Goal: Information Seeking & Learning: Learn about a topic

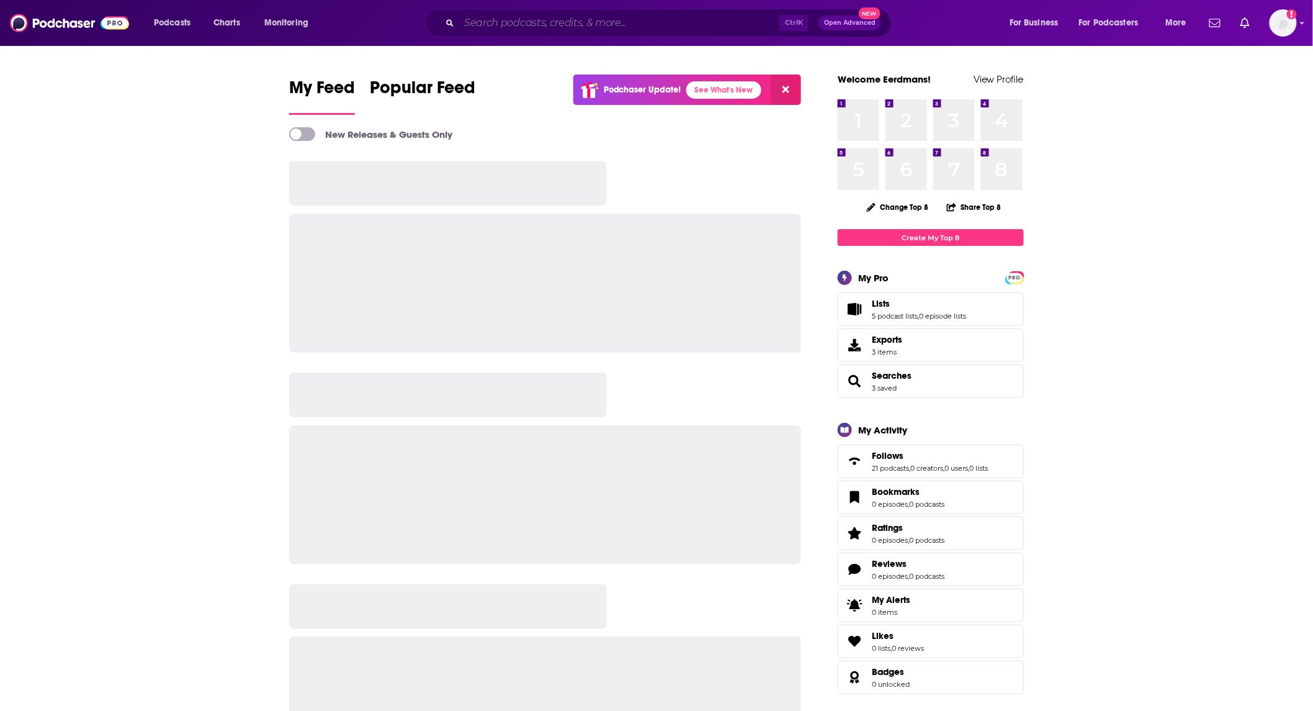
click at [609, 25] on input "Search podcasts, credits, & more..." at bounding box center [619, 23] width 320 height 20
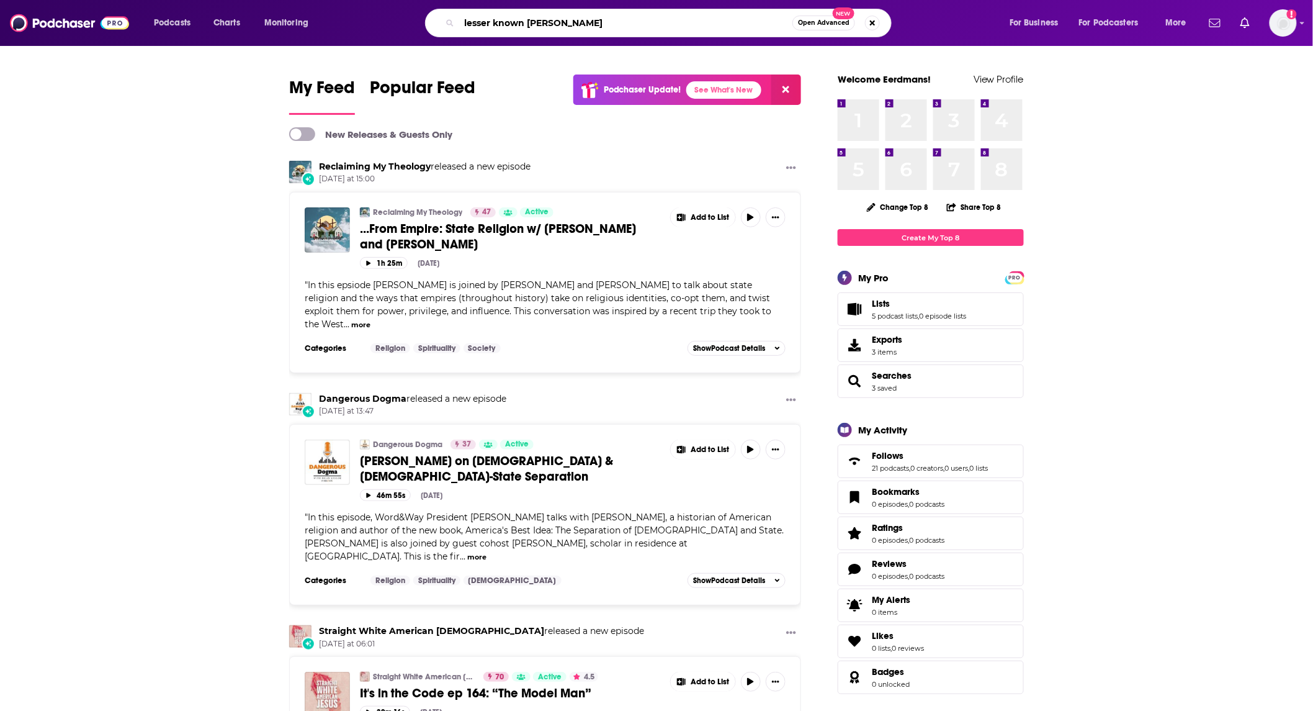
type input "lesser known [PERSON_NAME]"
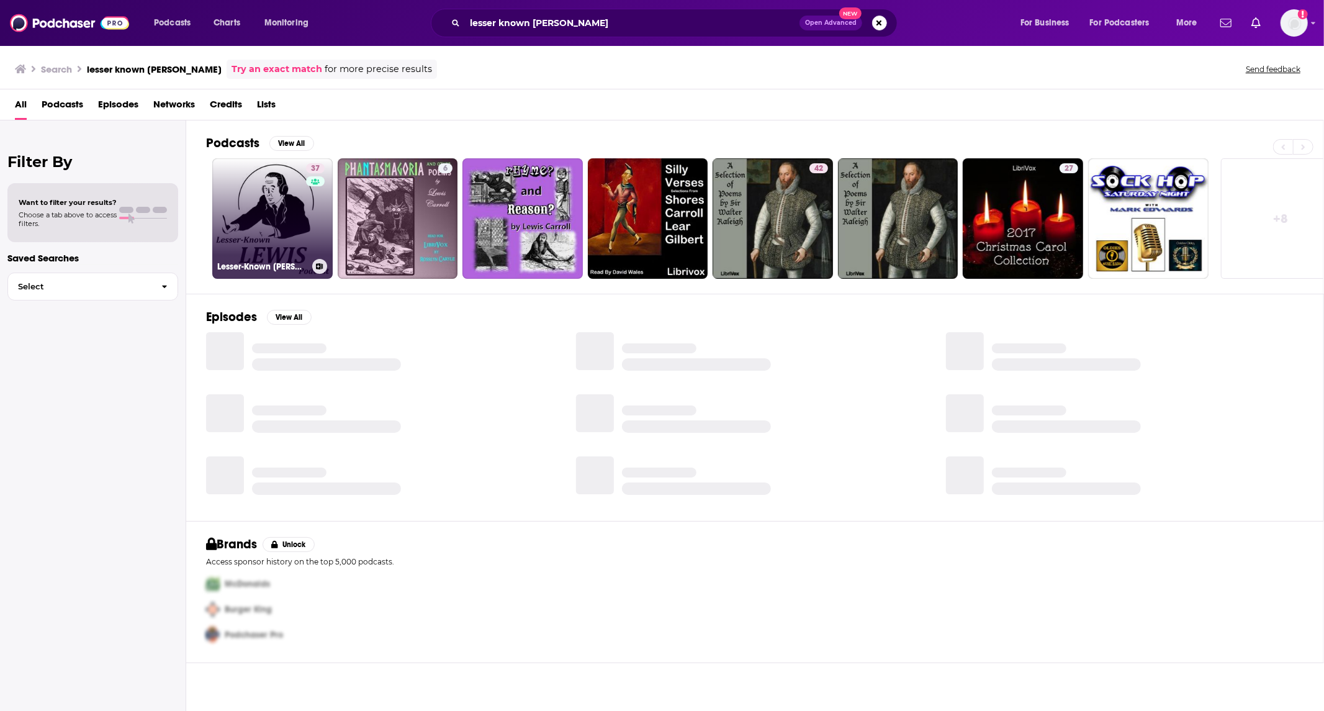
click at [228, 209] on link "37 Lesser-Known [PERSON_NAME]" at bounding box center [272, 218] width 120 height 120
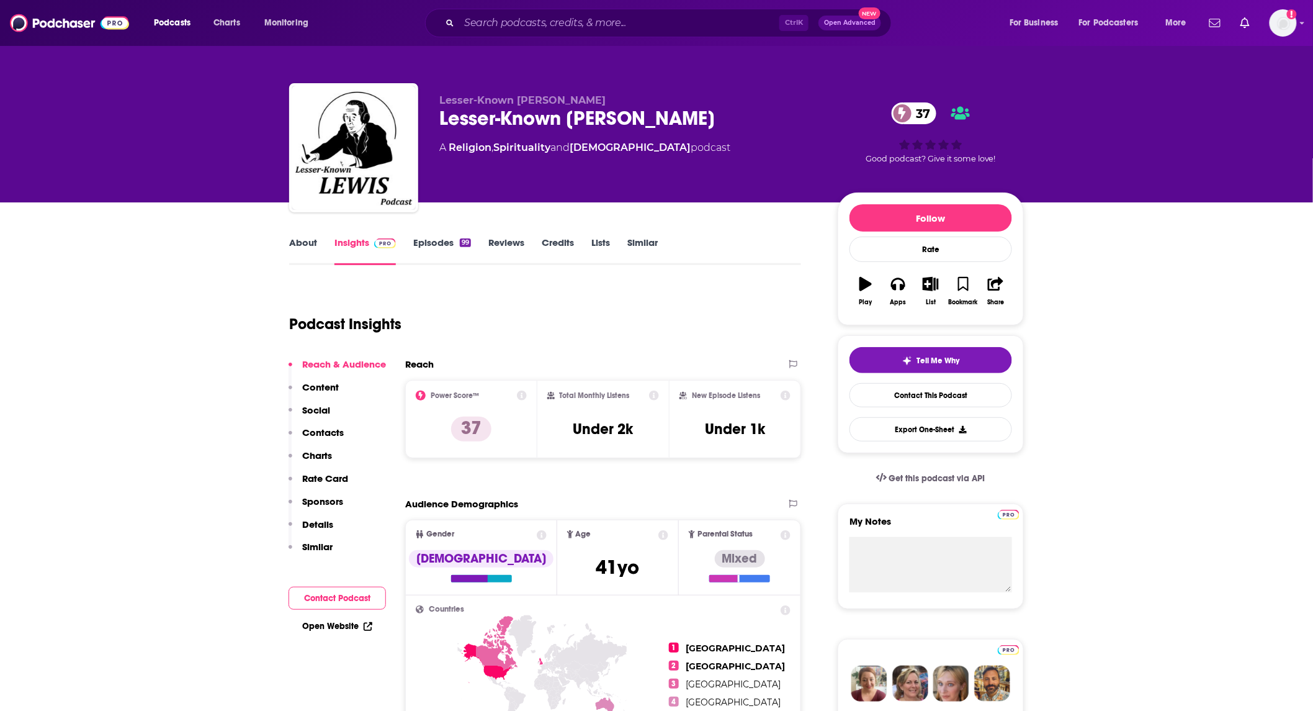
click at [302, 246] on link "About" at bounding box center [303, 250] width 28 height 29
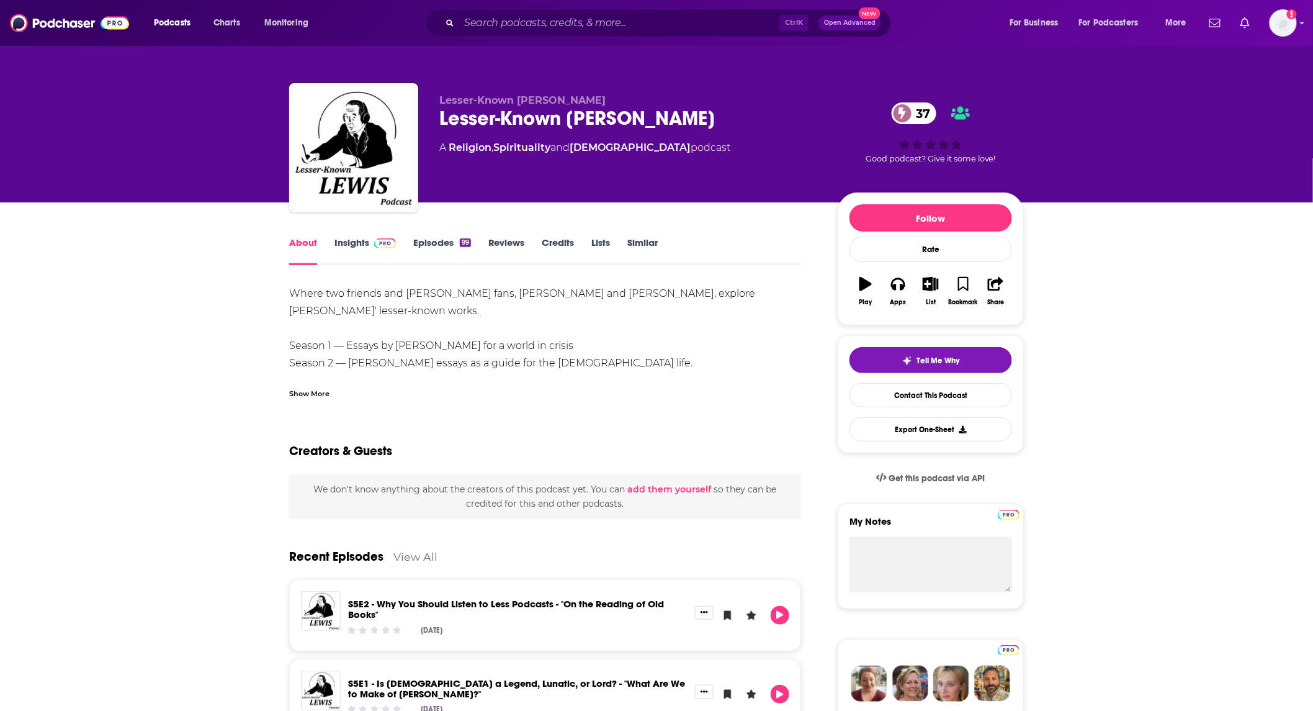
click at [315, 388] on div "Show More" at bounding box center [309, 393] width 40 height 12
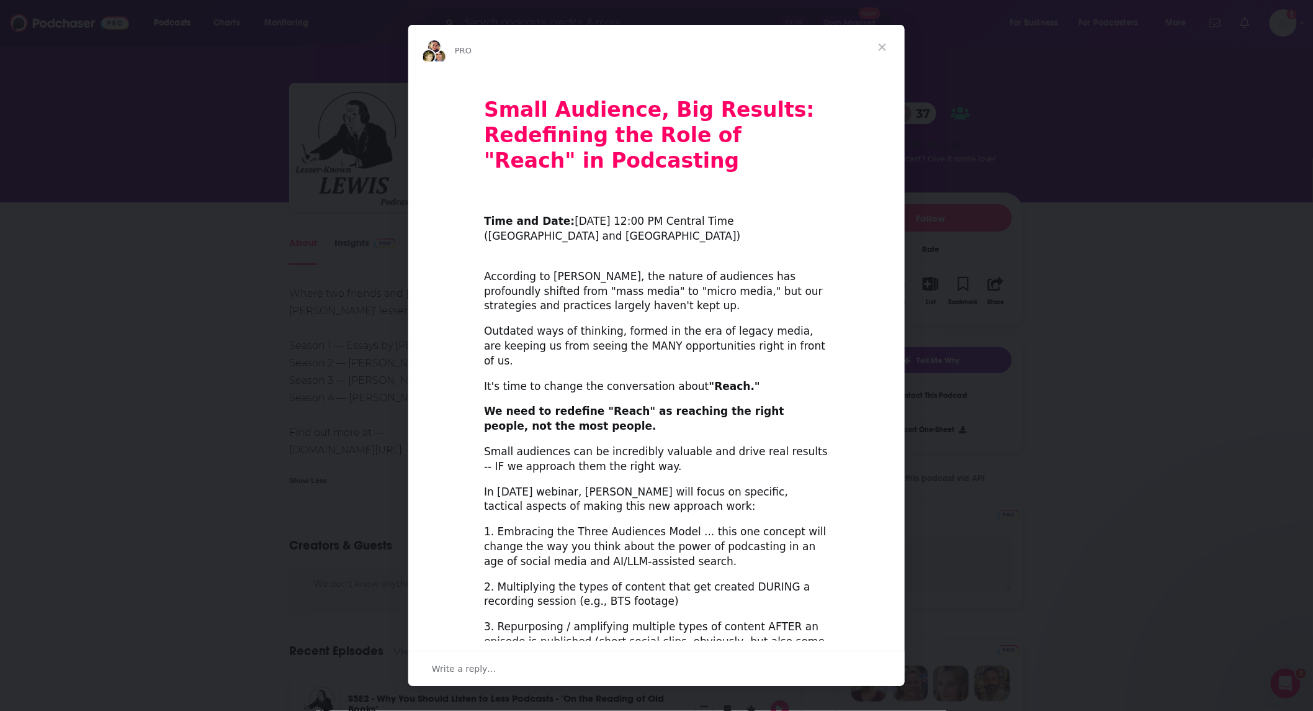
click at [894, 42] on span "Close" at bounding box center [882, 47] width 45 height 45
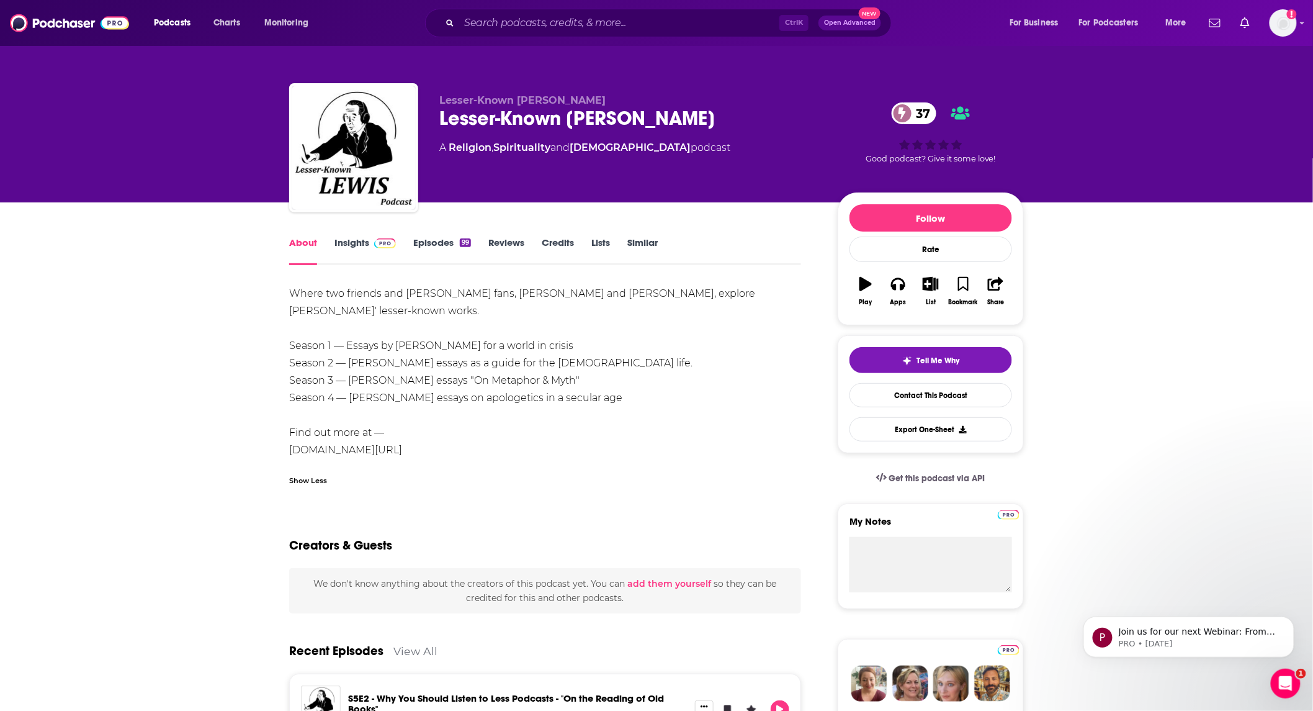
drag, startPoint x: 480, startPoint y: 451, endPoint x: 286, endPoint y: 452, distance: 193.6
copy div "[DOMAIN_NAME][URL][PERSON_NAME]"
click at [431, 241] on link "Episodes 99" at bounding box center [442, 250] width 58 height 29
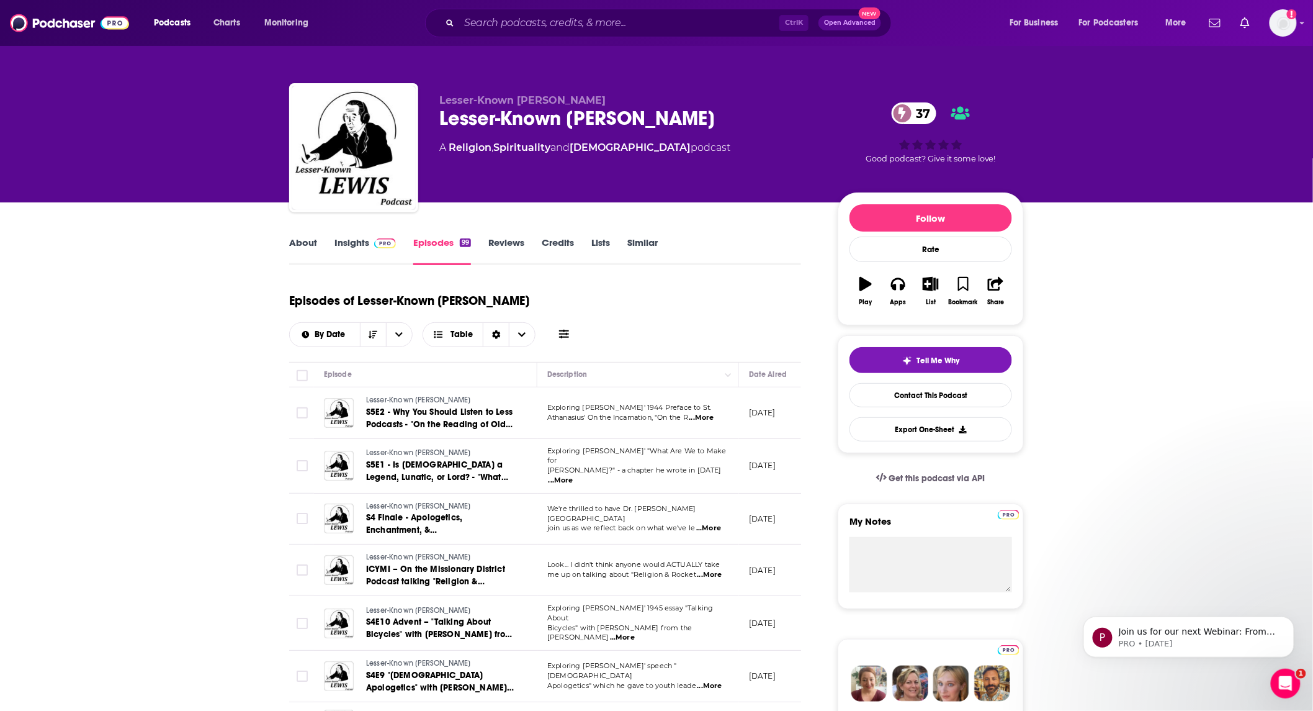
click at [354, 238] on link "Insights" at bounding box center [365, 250] width 61 height 29
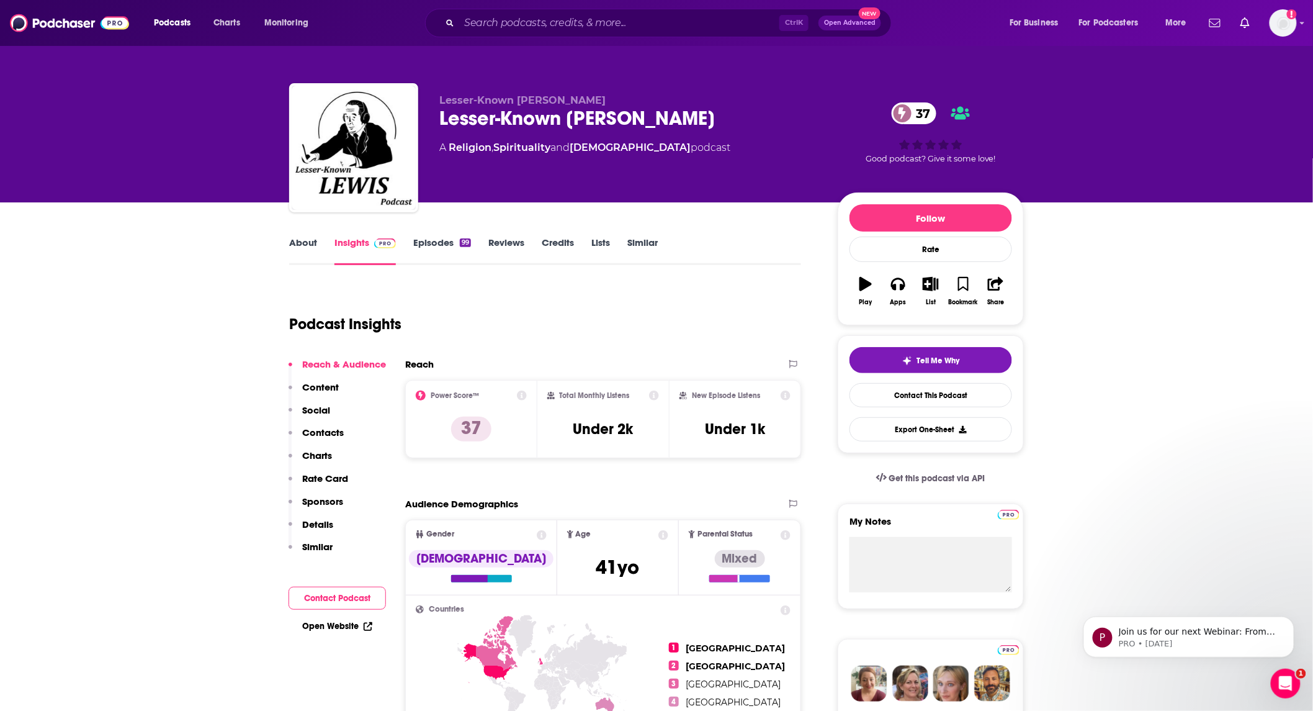
click at [785, 395] on icon at bounding box center [786, 395] width 10 height 10
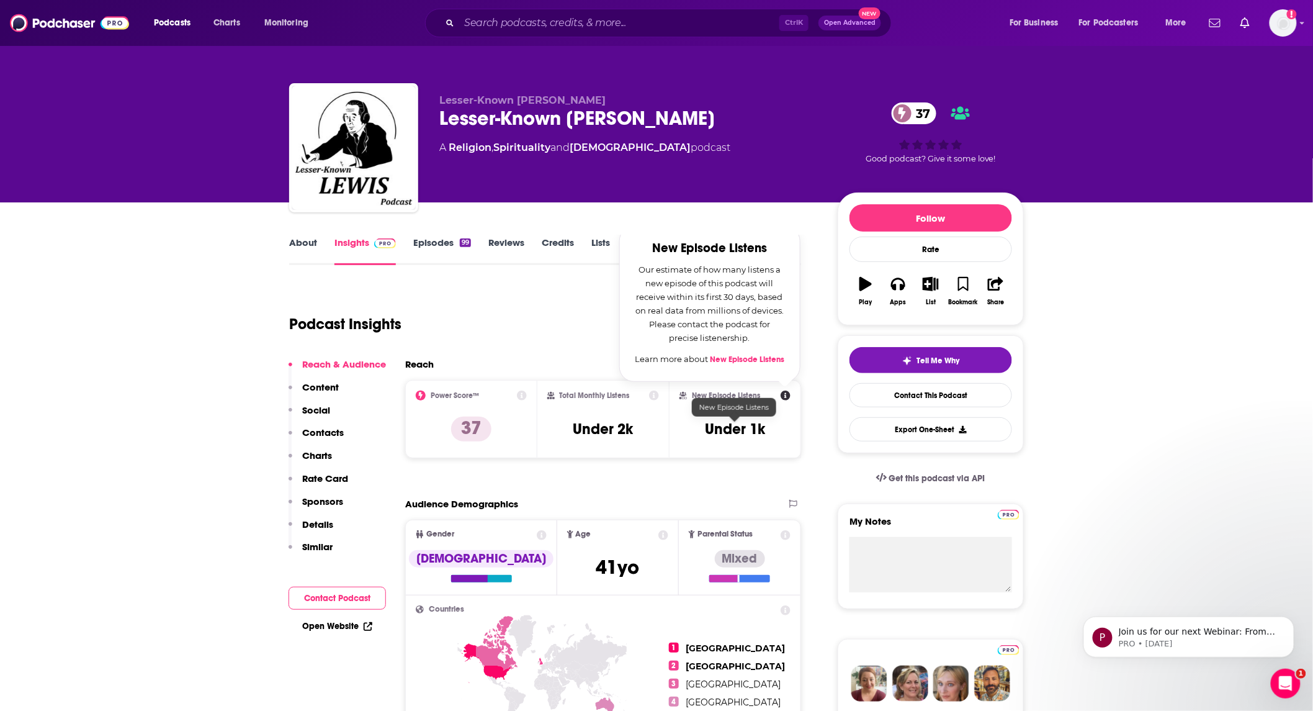
click at [725, 434] on h3 "Under 1k" at bounding box center [735, 429] width 60 height 19
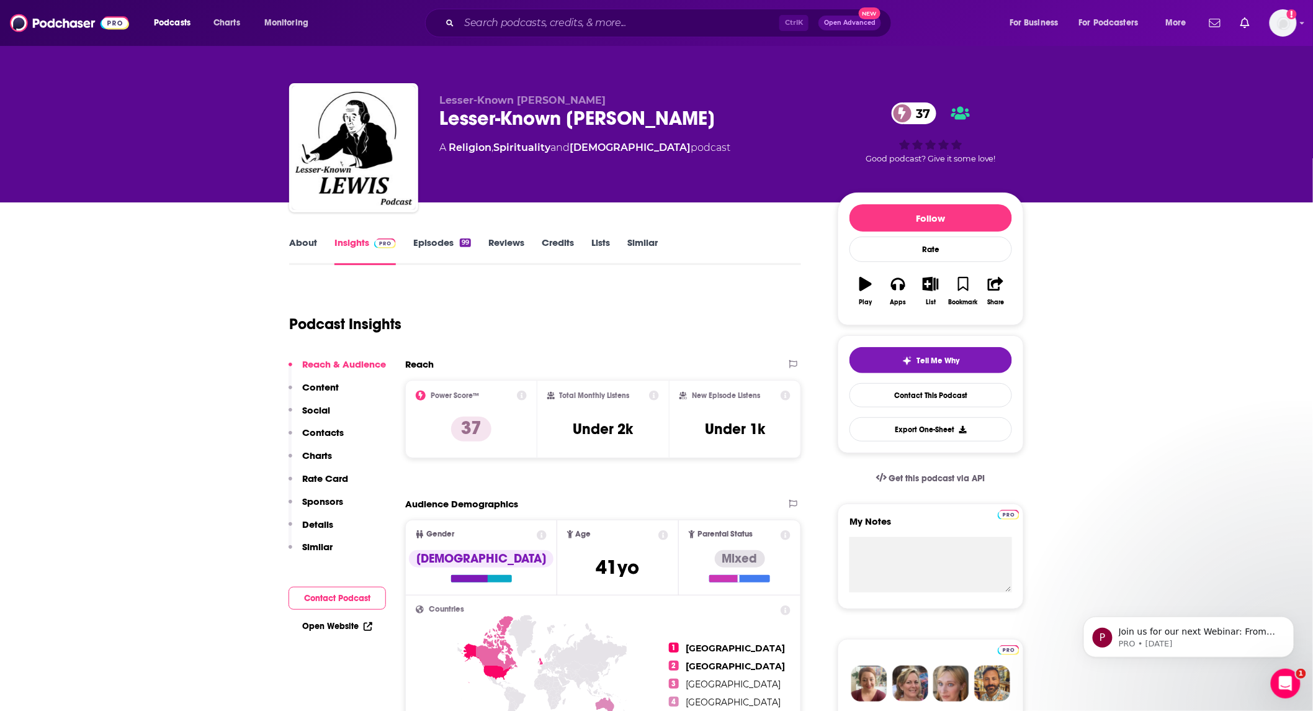
click at [424, 247] on link "Episodes 99" at bounding box center [442, 250] width 58 height 29
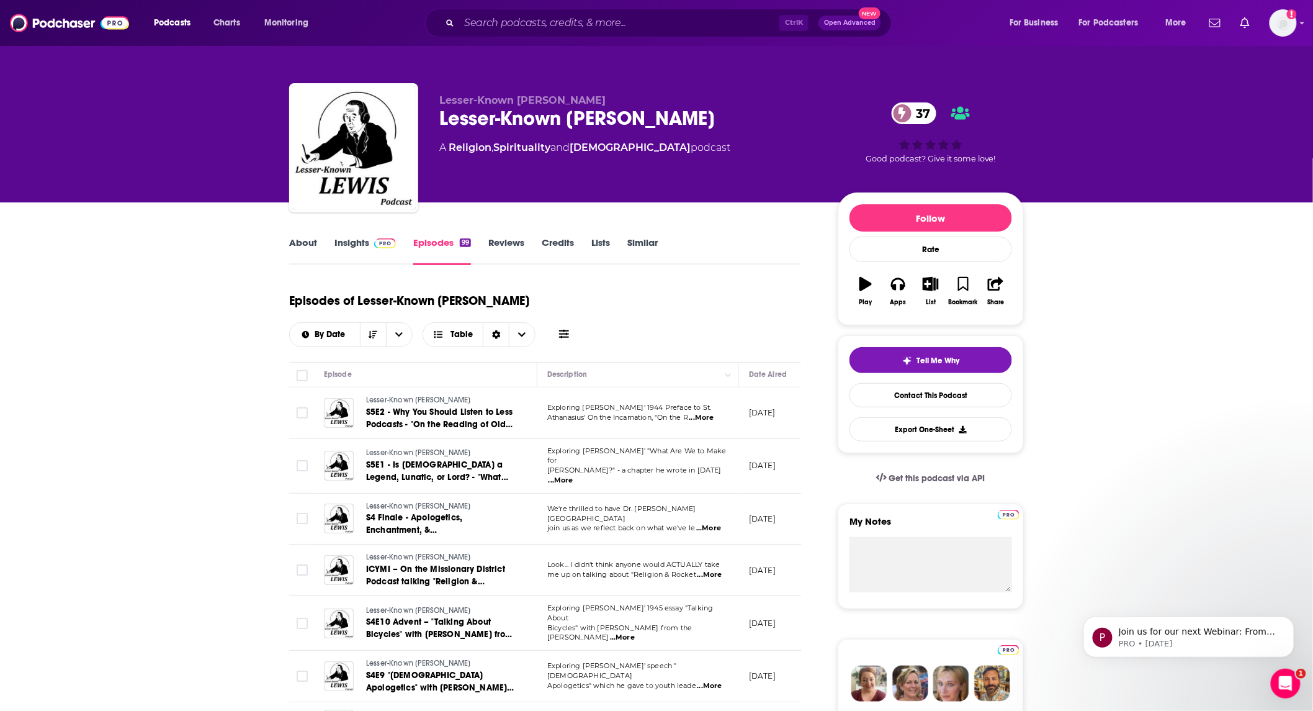
click at [715, 523] on span "...More" at bounding box center [708, 528] width 25 height 10
click at [403, 330] on icon "open menu" at bounding box center [398, 334] width 7 height 9
click at [403, 330] on icon "close menu" at bounding box center [398, 334] width 7 height 9
click at [535, 323] on span "Choose View" at bounding box center [522, 335] width 26 height 24
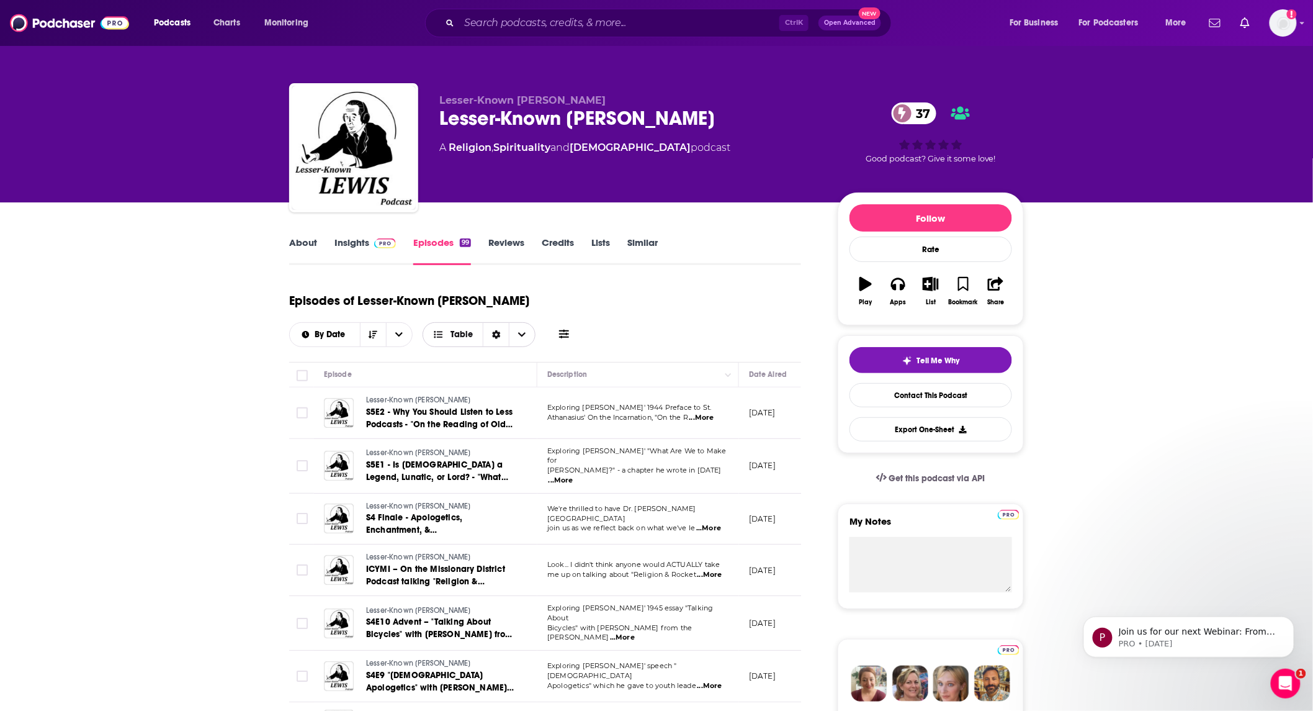
click at [473, 330] on span "Table" at bounding box center [462, 334] width 22 height 9
click at [526, 354] on span "Card" at bounding box center [487, 357] width 78 height 7
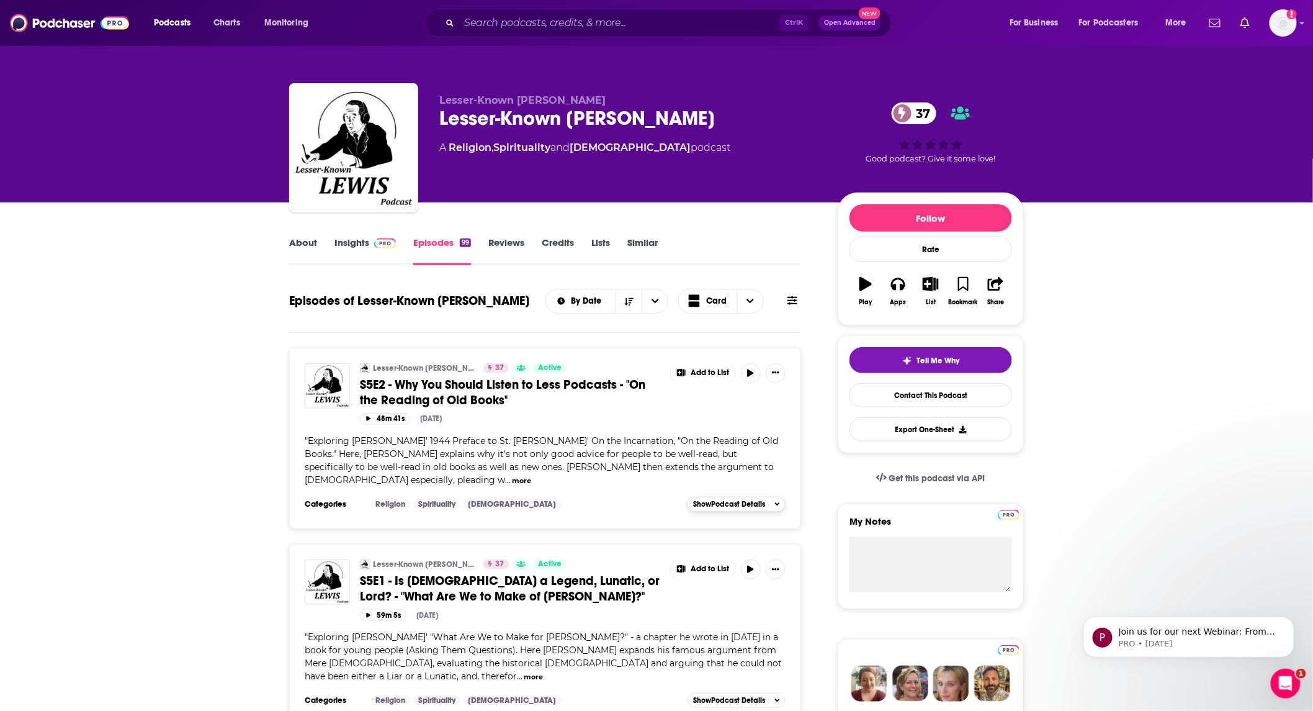
click at [717, 500] on span "Show Podcast Details" at bounding box center [729, 504] width 72 height 9
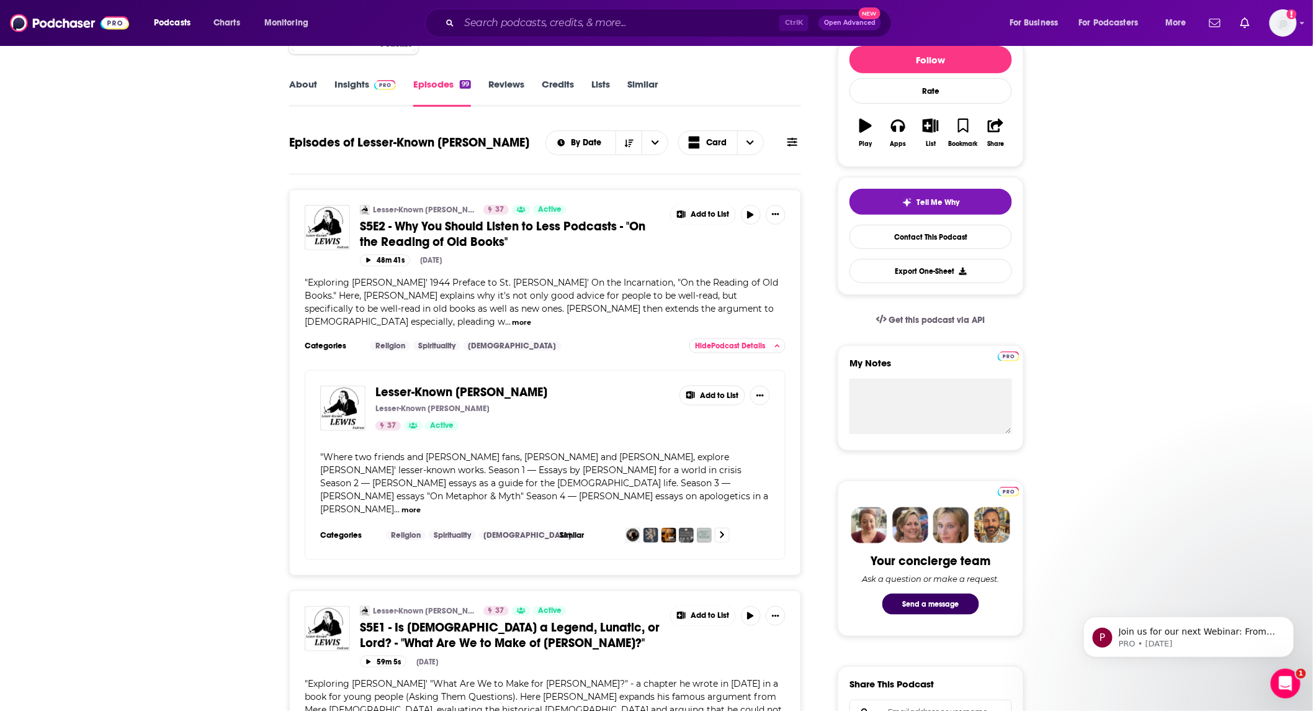
scroll to position [184, 0]
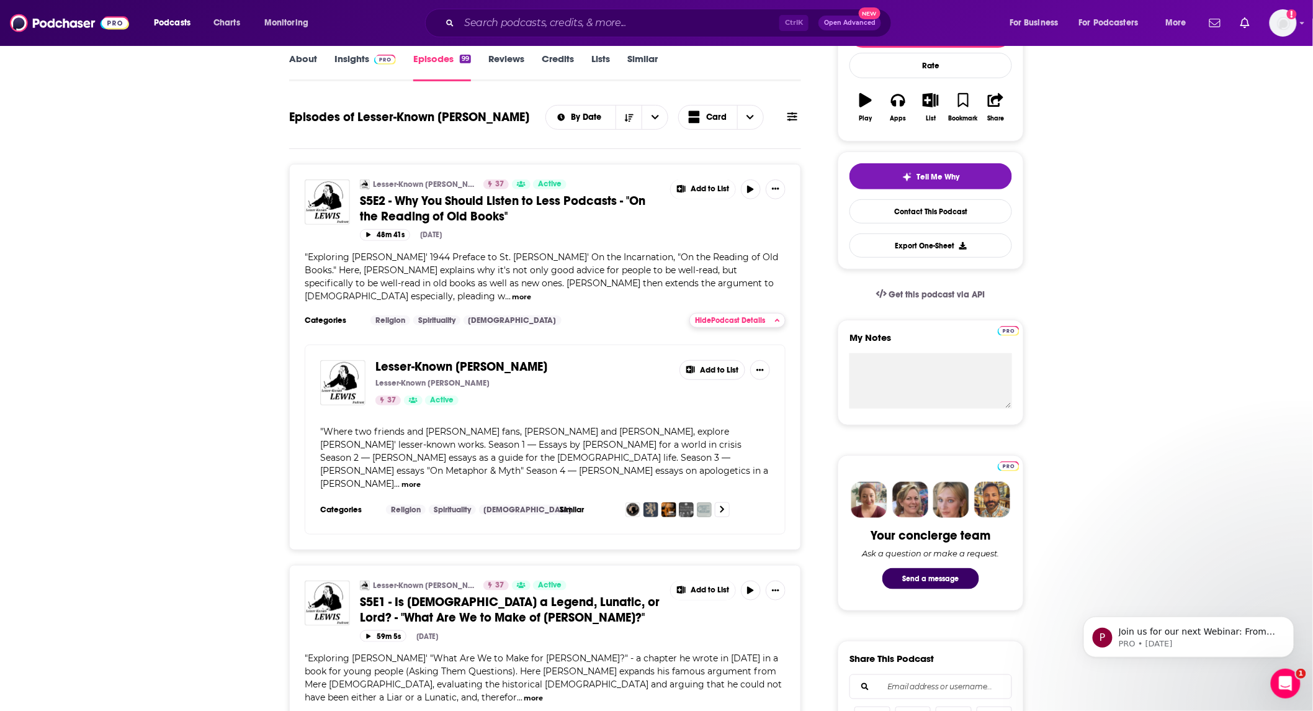
click at [773, 316] on div "Hide Podcast Details" at bounding box center [737, 320] width 85 height 9
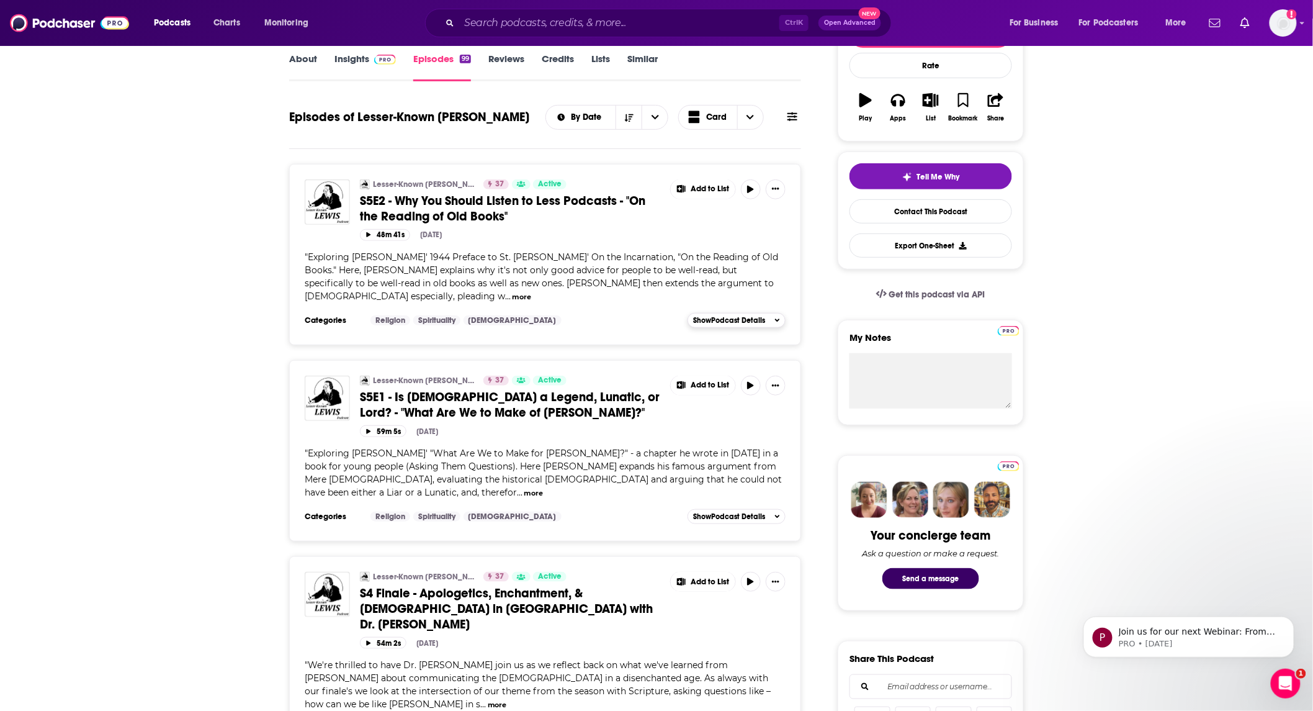
click at [773, 316] on div "Show Podcast Details" at bounding box center [736, 320] width 87 height 9
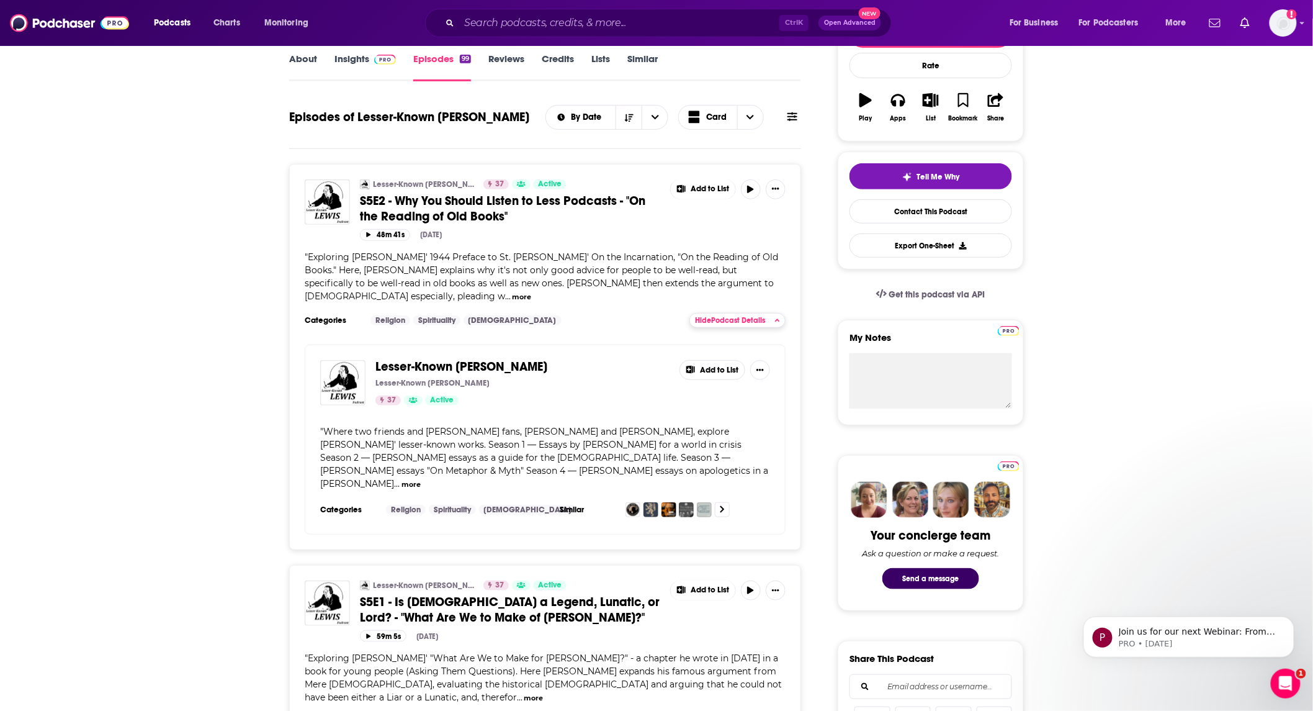
click at [773, 316] on div "Hide Podcast Details" at bounding box center [737, 320] width 85 height 9
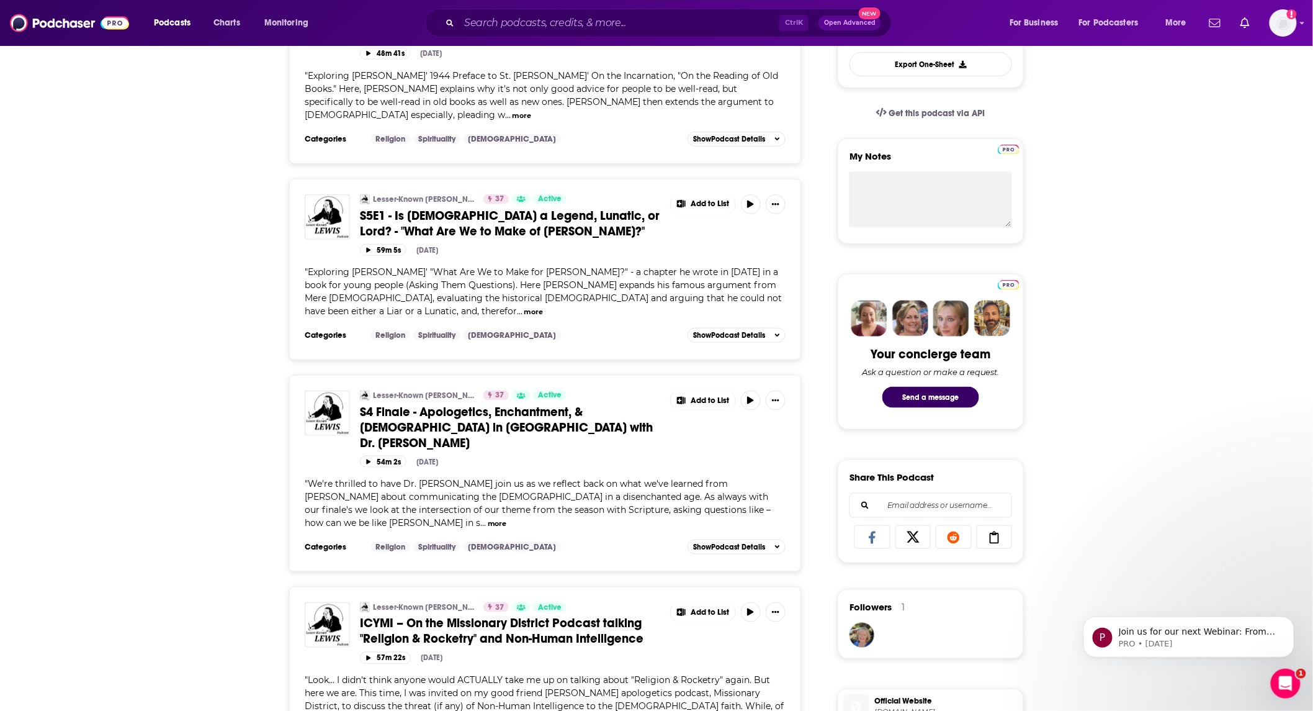
scroll to position [367, 0]
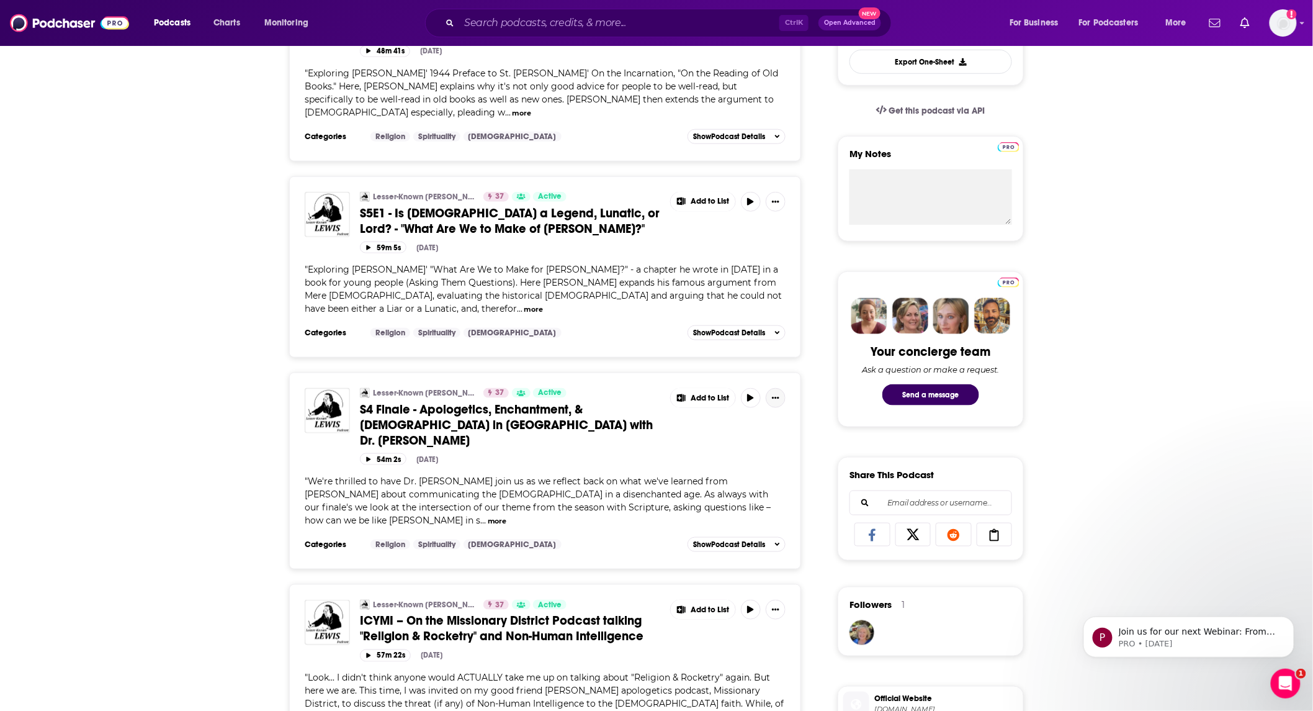
click at [781, 388] on button "Show More Button" at bounding box center [776, 398] width 20 height 20
click at [764, 395] on link "View Episode" at bounding box center [733, 398] width 119 height 23
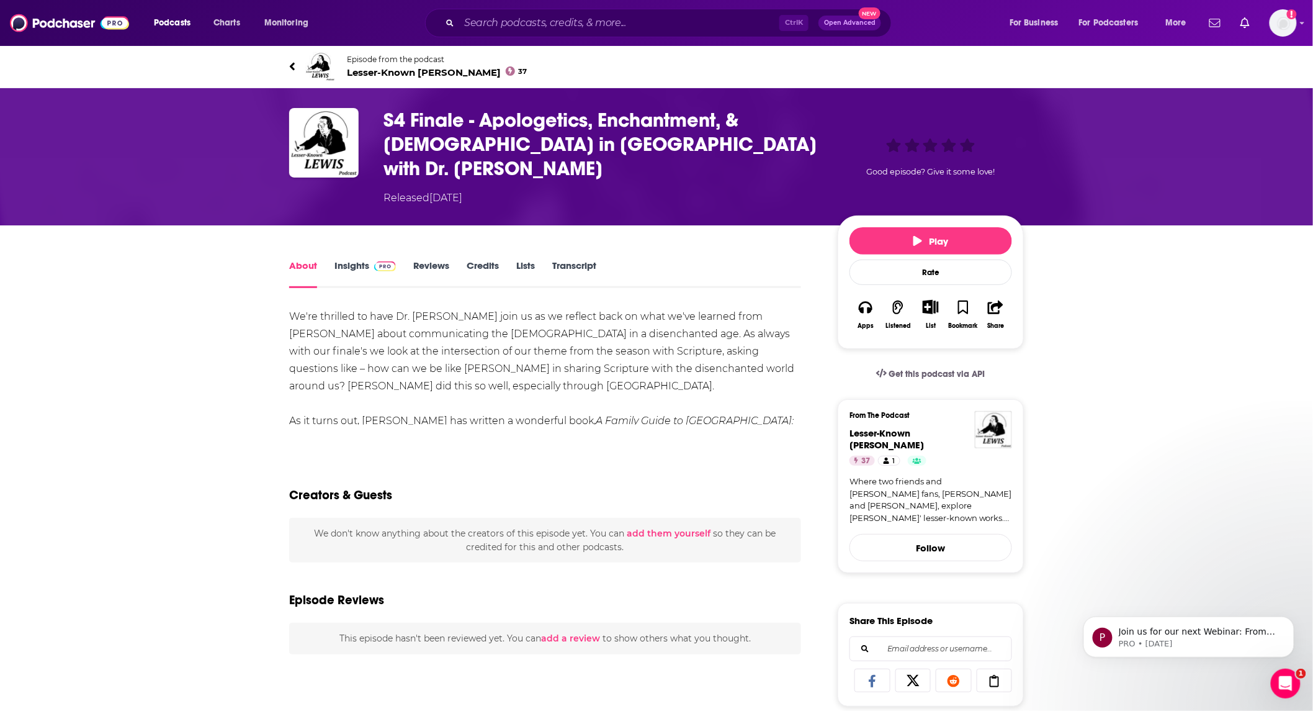
click at [340, 259] on link "Insights" at bounding box center [365, 273] width 61 height 29
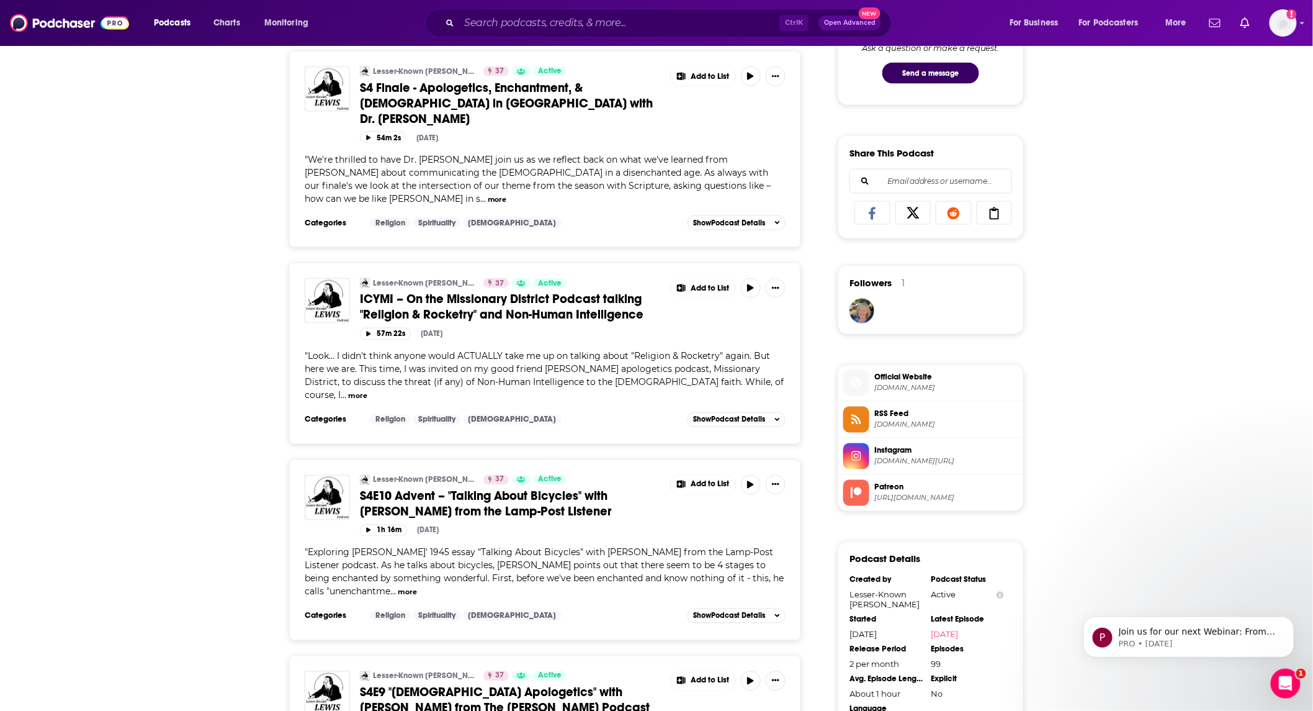
scroll to position [735, 0]
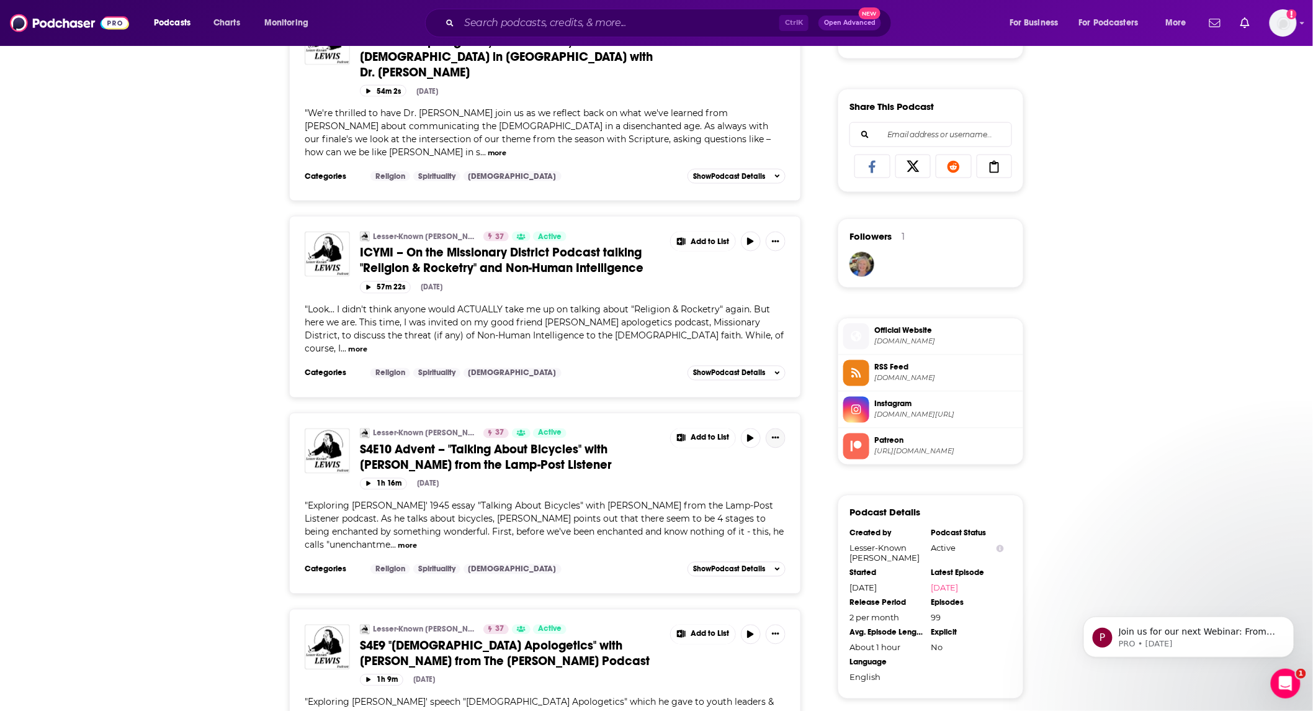
click at [779, 428] on button "Show More Button" at bounding box center [776, 438] width 20 height 20
click at [751, 405] on link "View Episode" at bounding box center [733, 409] width 119 height 23
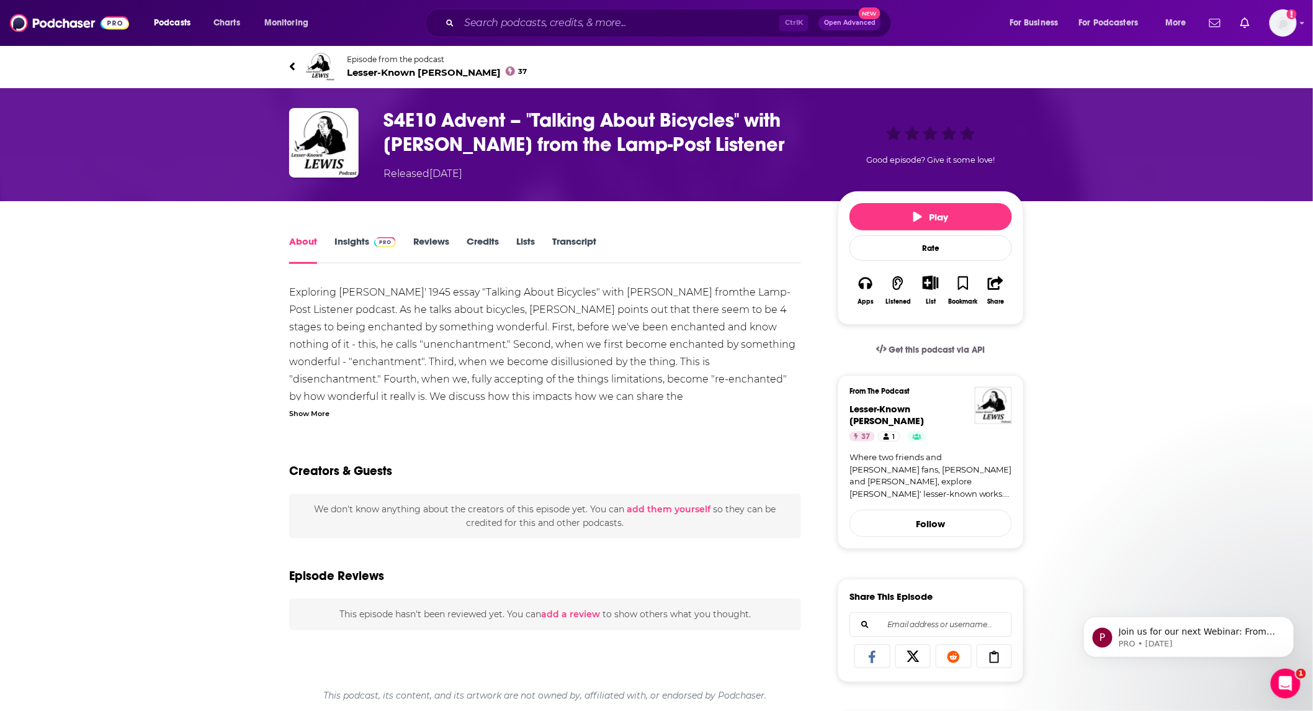
click at [343, 239] on link "Insights" at bounding box center [365, 249] width 61 height 29
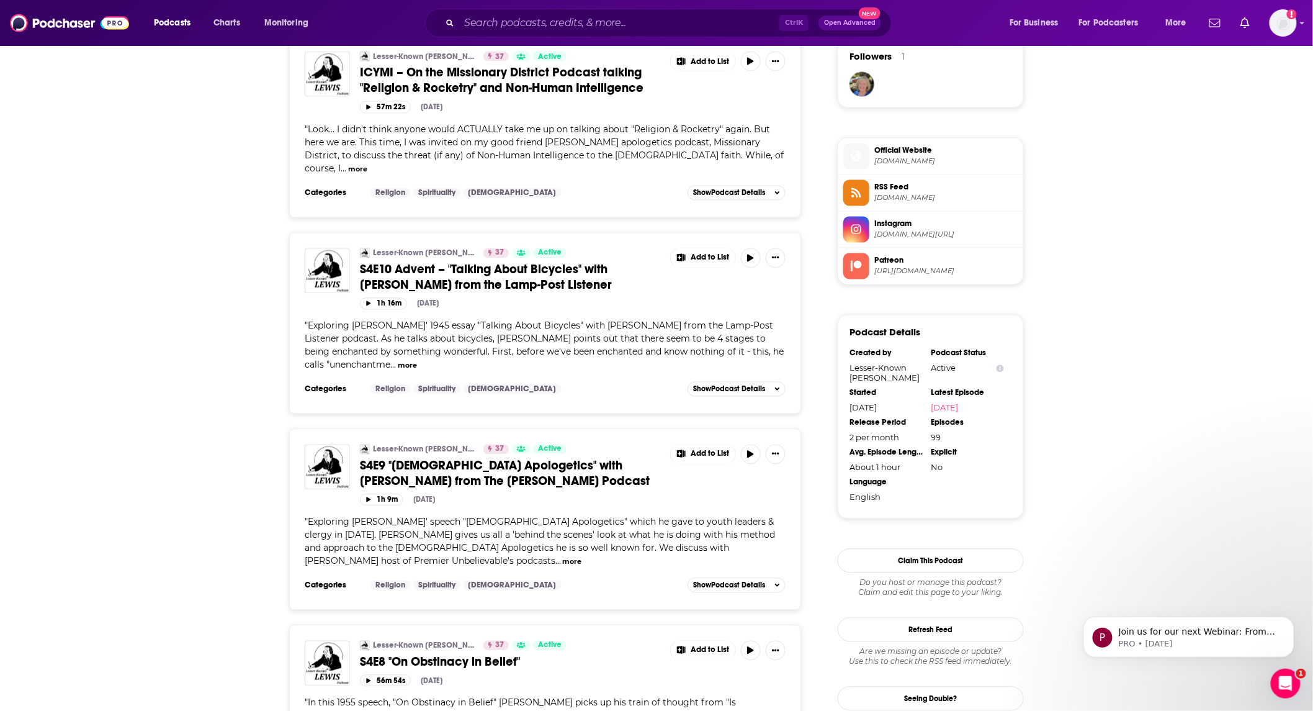
scroll to position [919, 0]
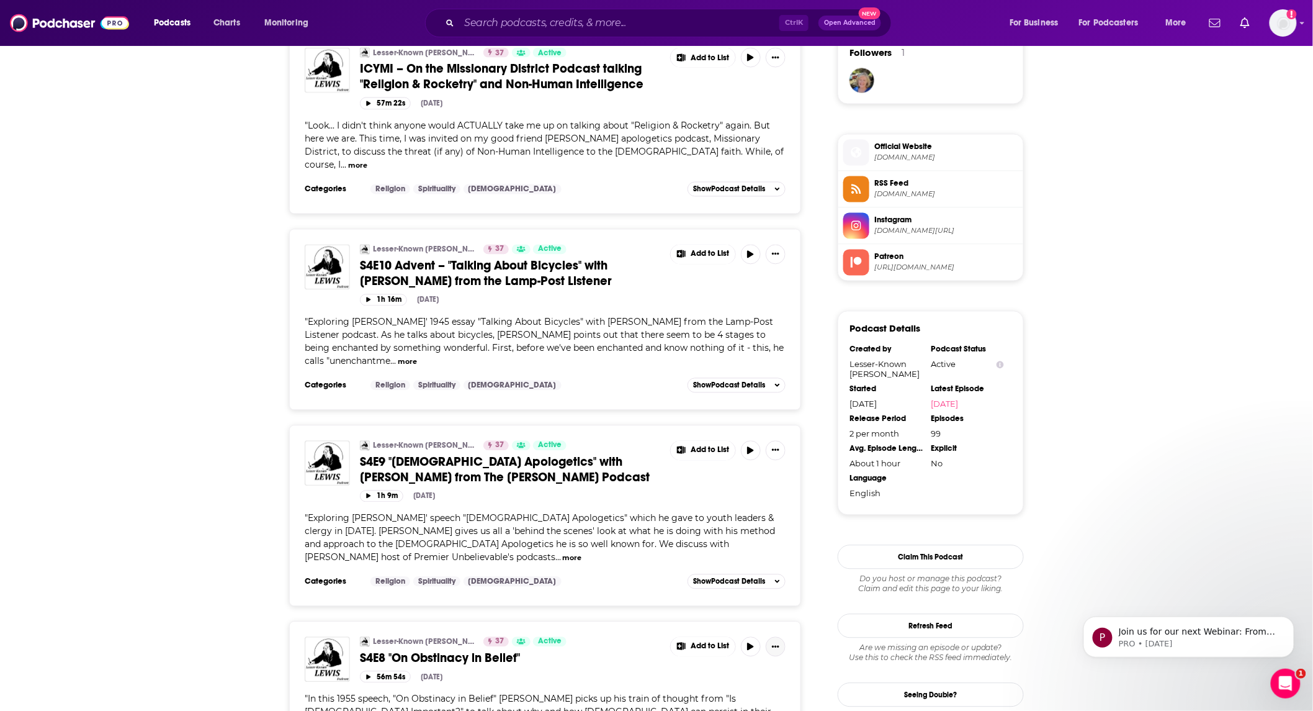
click at [774, 643] on icon "Show More Button" at bounding box center [775, 646] width 7 height 7
click at [721, 414] on link "View Episode" at bounding box center [733, 418] width 119 height 23
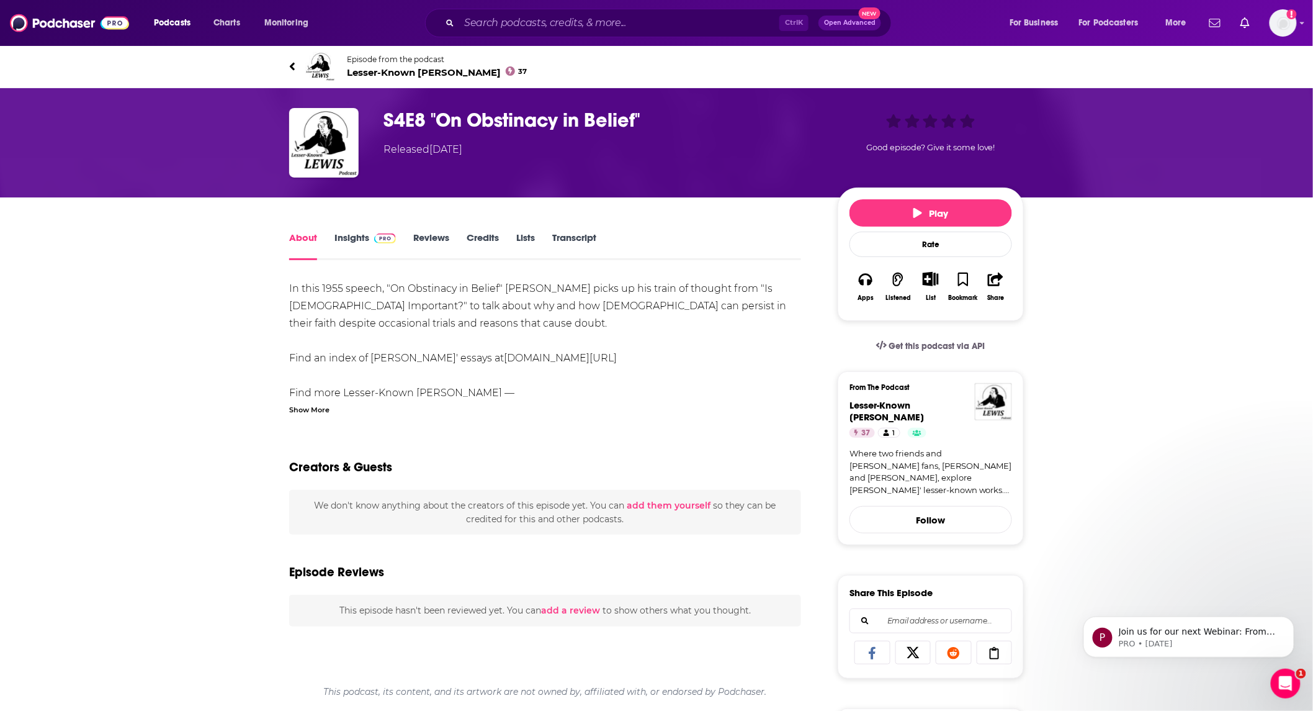
click at [355, 235] on link "Insights" at bounding box center [365, 245] width 61 height 29
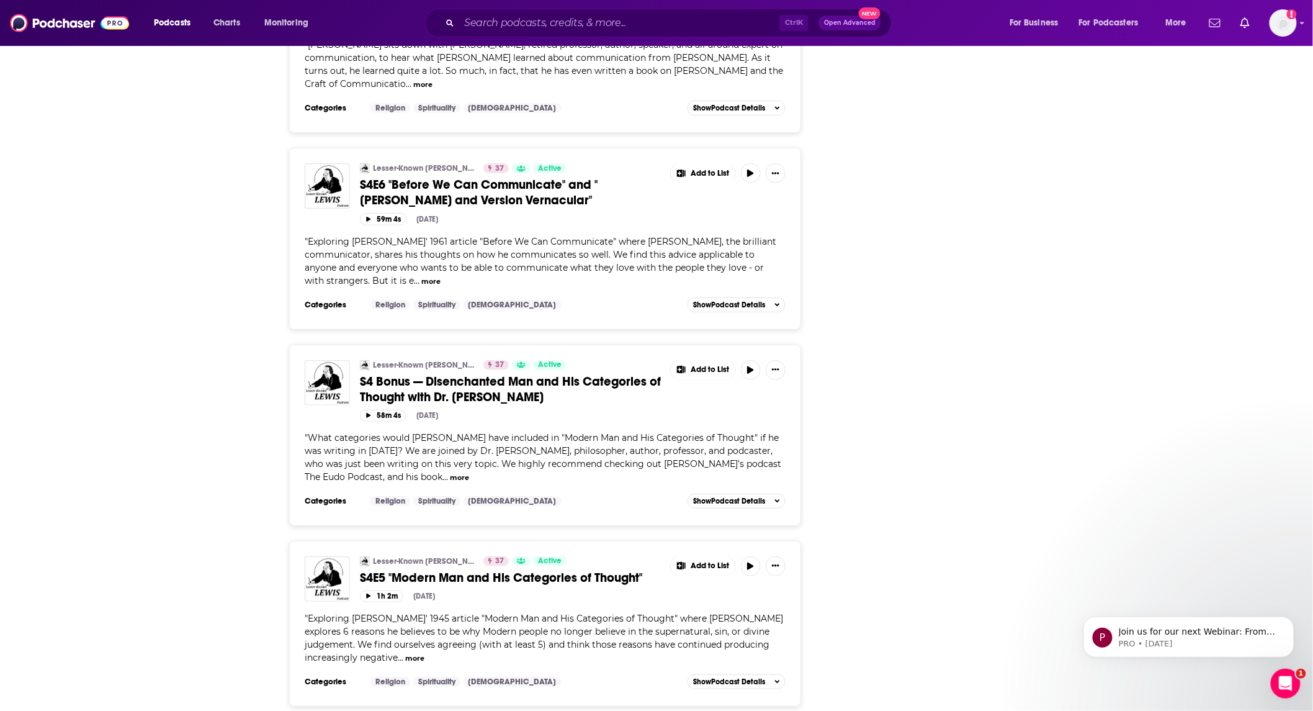
scroll to position [2023, 0]
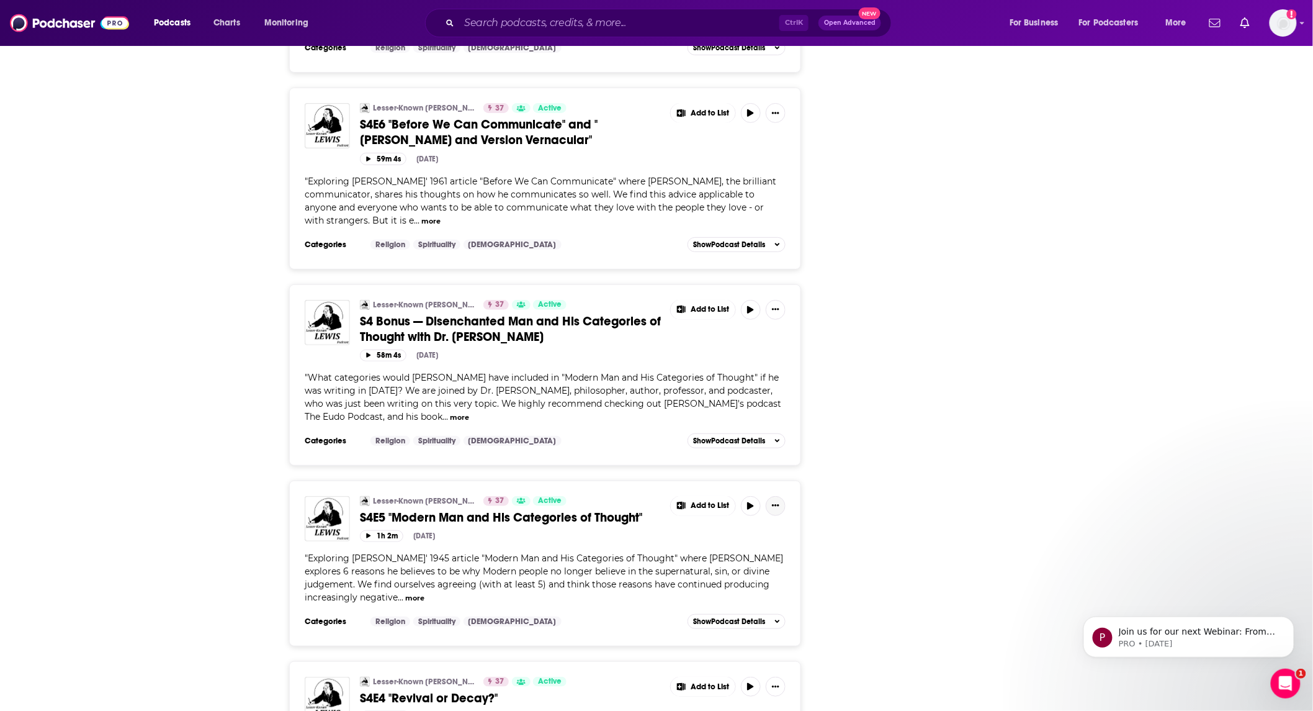
click at [775, 496] on button "Show More Button" at bounding box center [776, 506] width 20 height 20
click at [737, 439] on link "View Episode" at bounding box center [733, 437] width 119 height 23
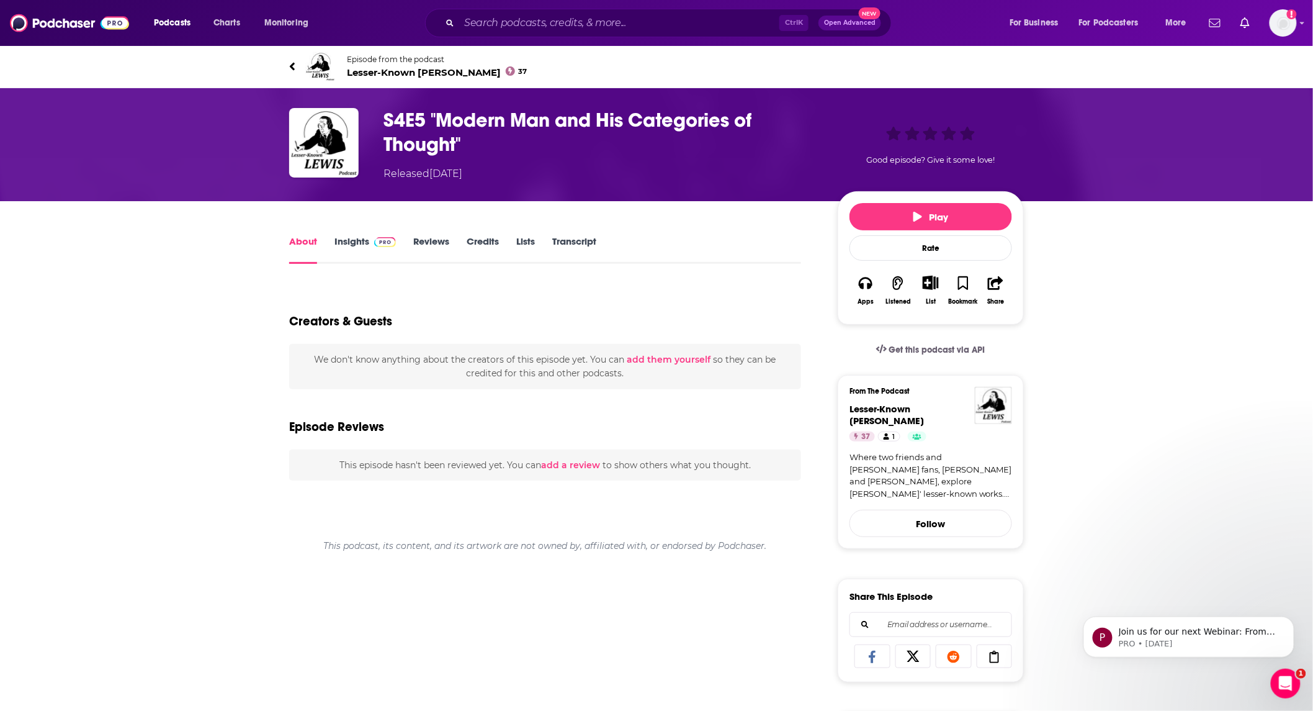
click at [349, 238] on link "Insights" at bounding box center [365, 249] width 61 height 29
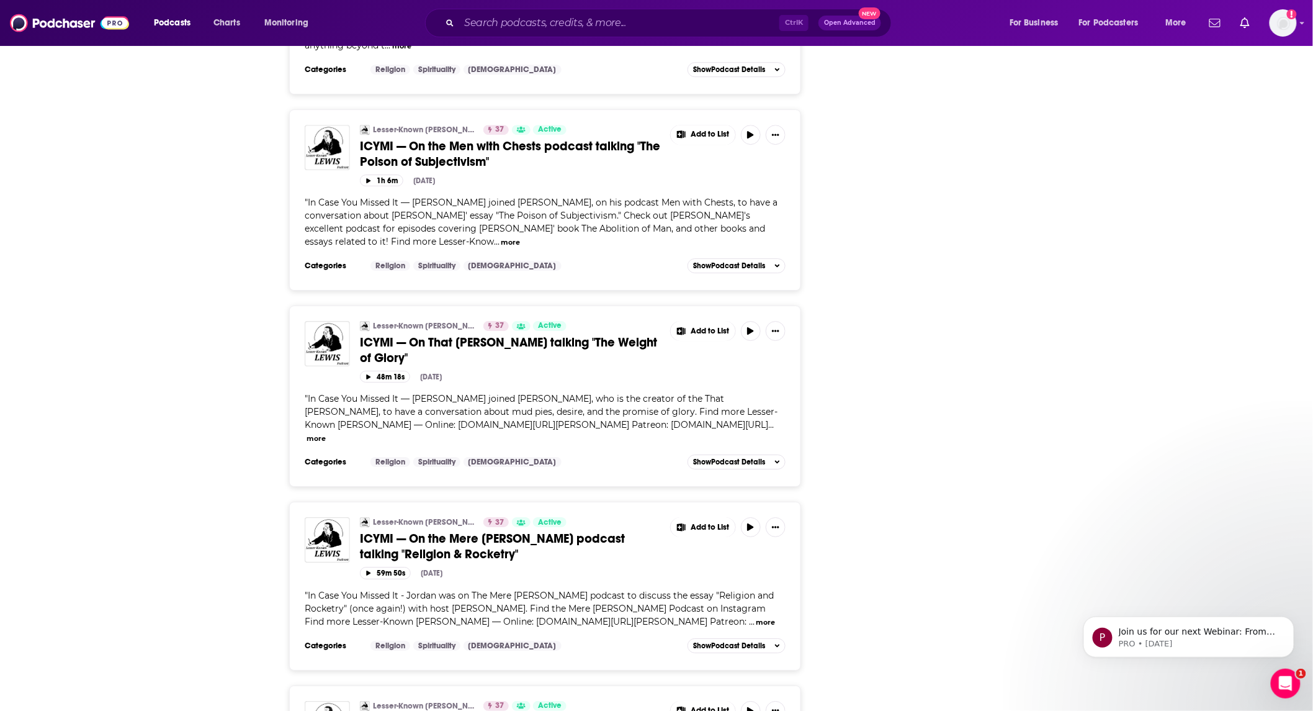
scroll to position [3677, 0]
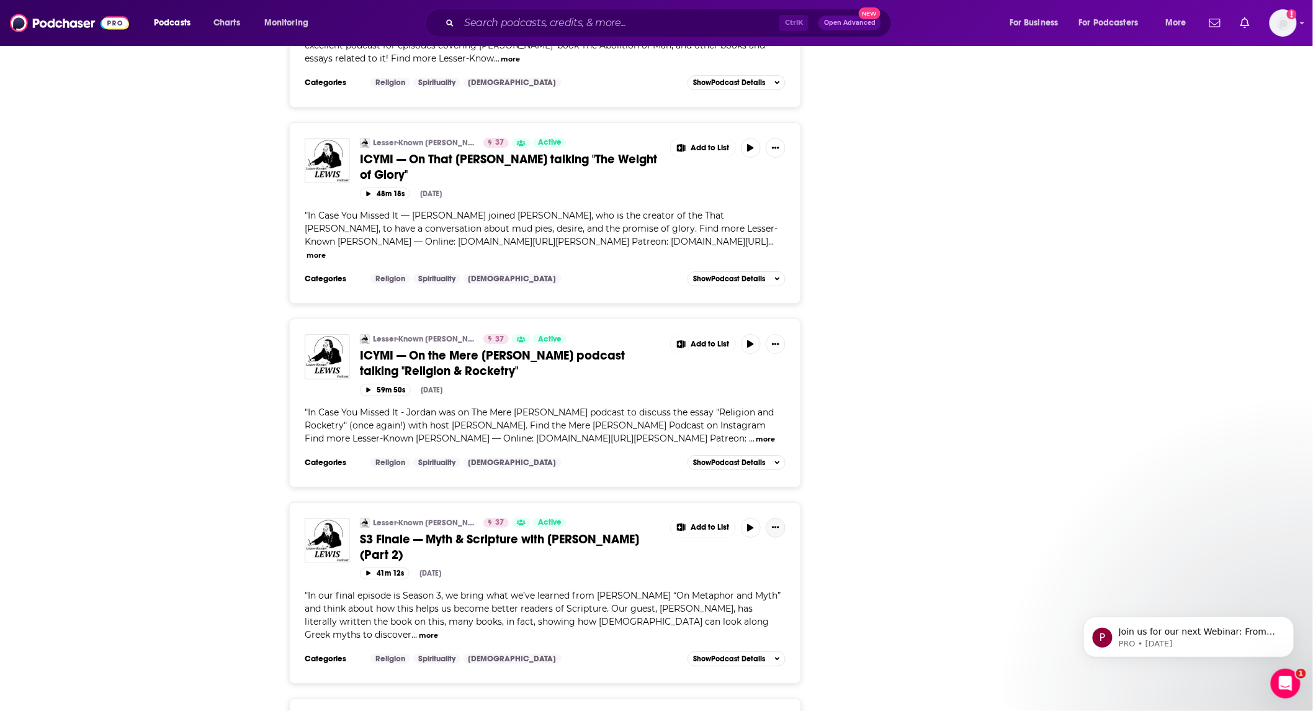
click at [775, 523] on icon "Show More Button" at bounding box center [775, 526] width 7 height 7
click at [751, 372] on link "View Episode" at bounding box center [733, 380] width 119 height 23
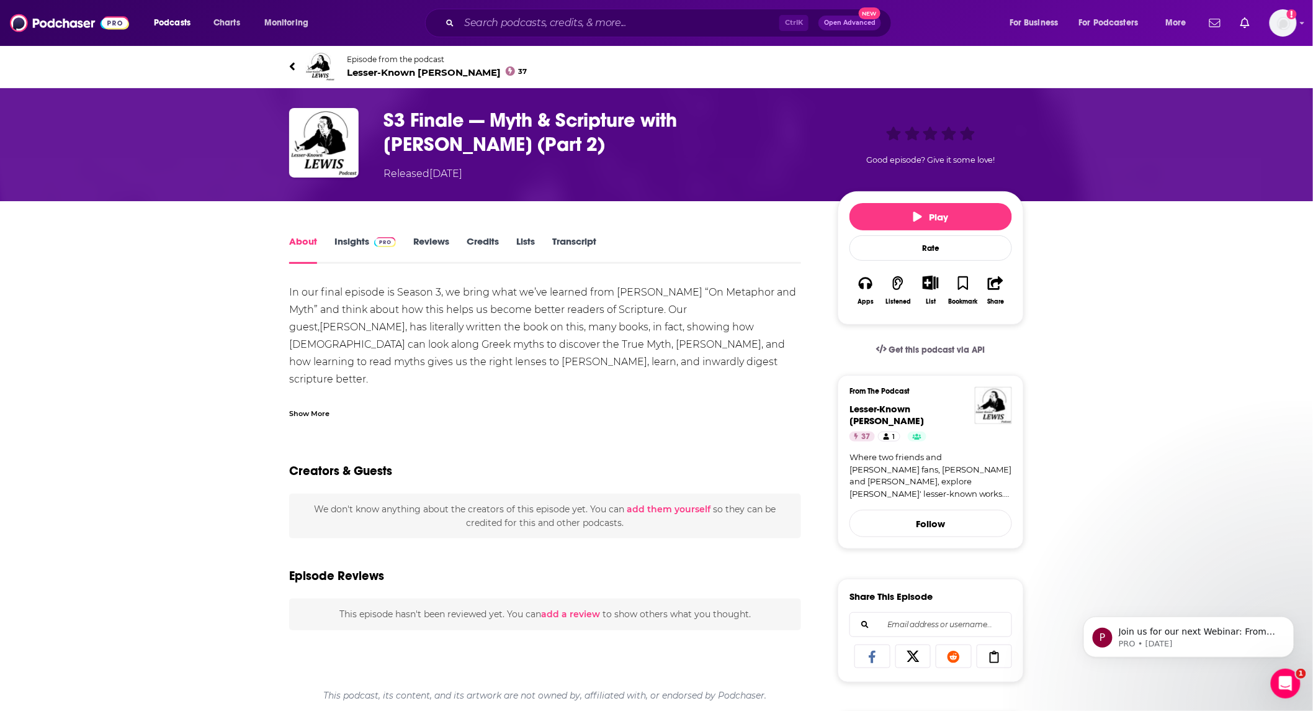
click at [348, 249] on link "Insights" at bounding box center [365, 249] width 61 height 29
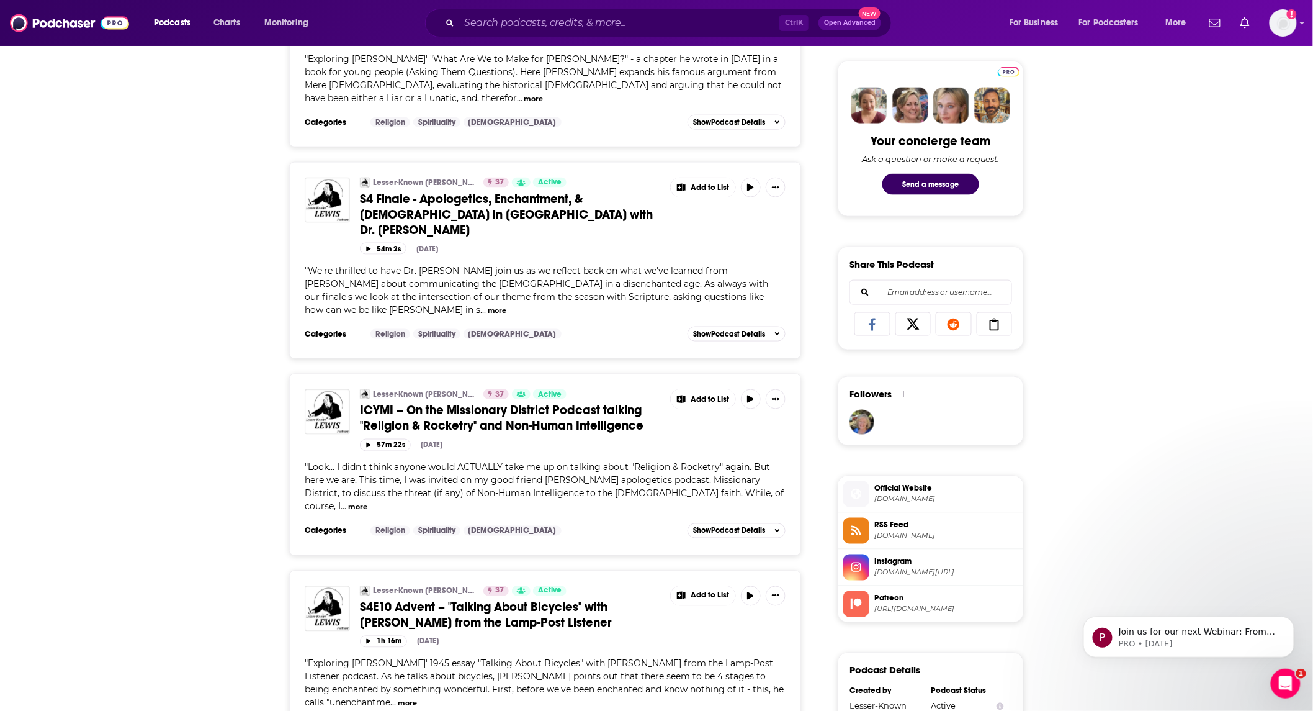
scroll to position [551, 0]
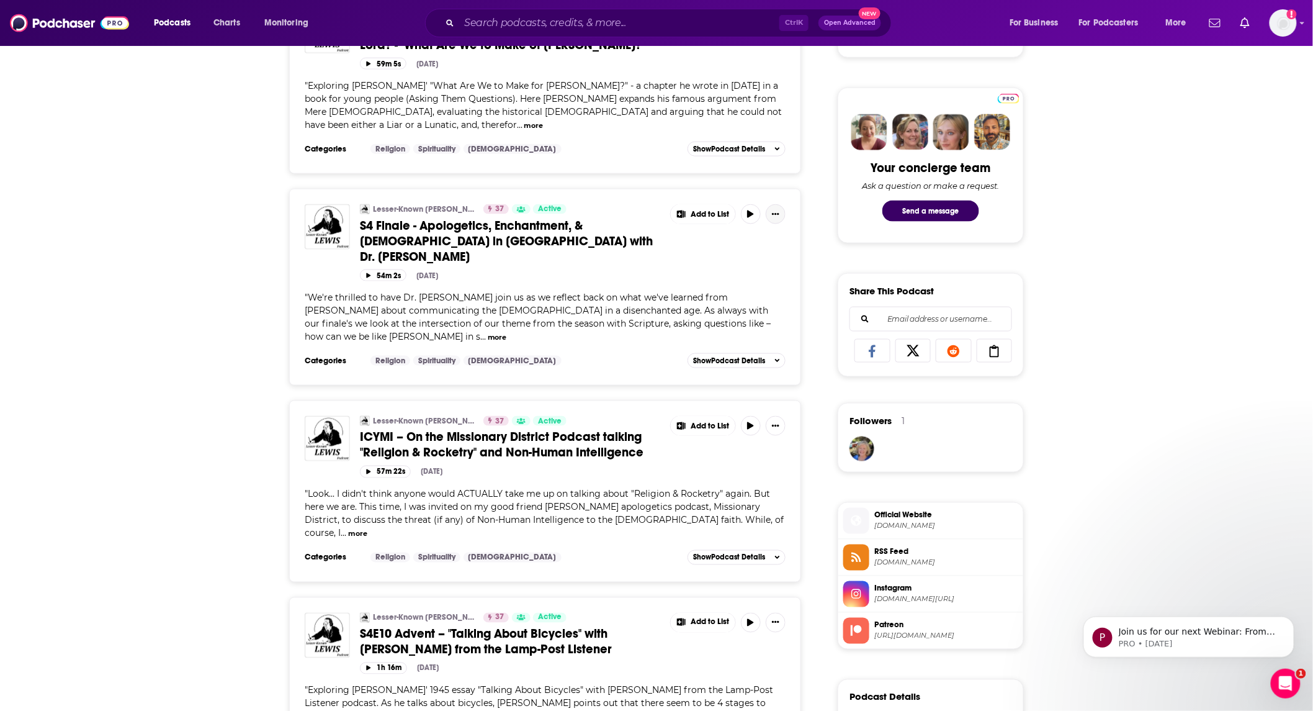
click at [774, 210] on icon "Show More Button" at bounding box center [775, 213] width 7 height 7
click at [751, 210] on link "View Episode" at bounding box center [733, 215] width 119 height 23
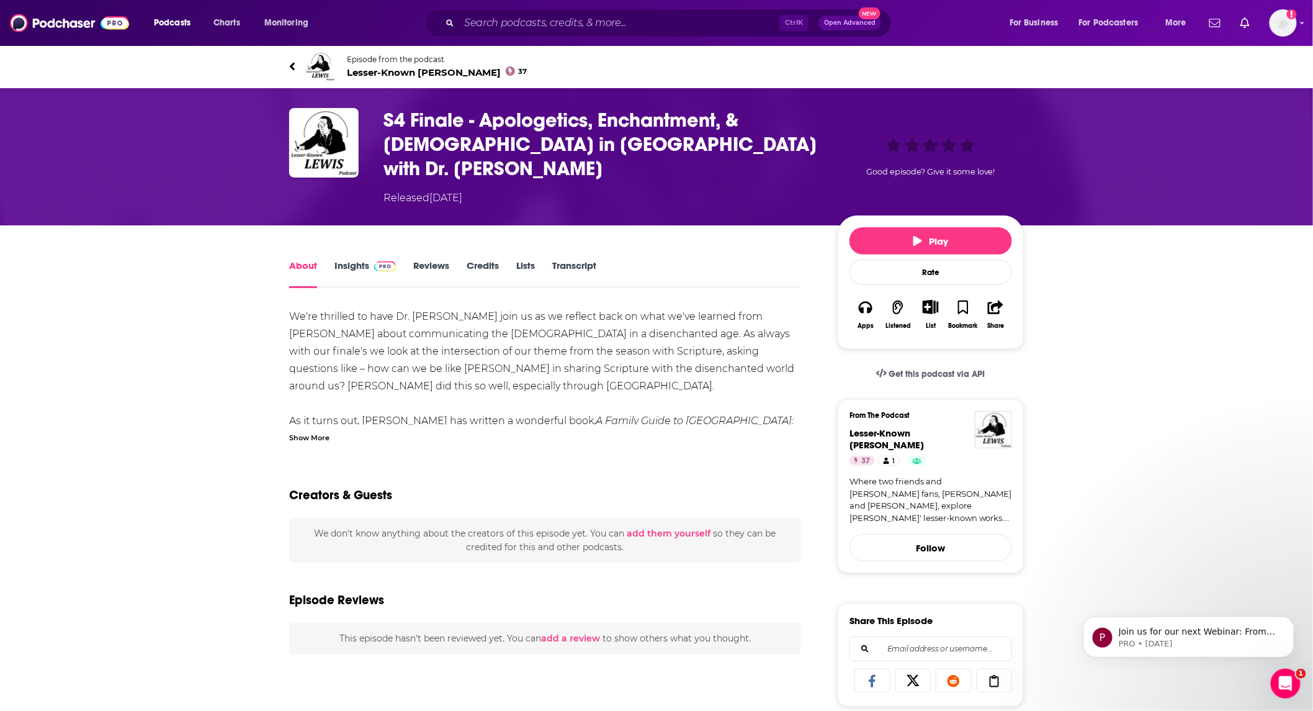
click at [314, 435] on div "Show More" at bounding box center [309, 437] width 40 height 12
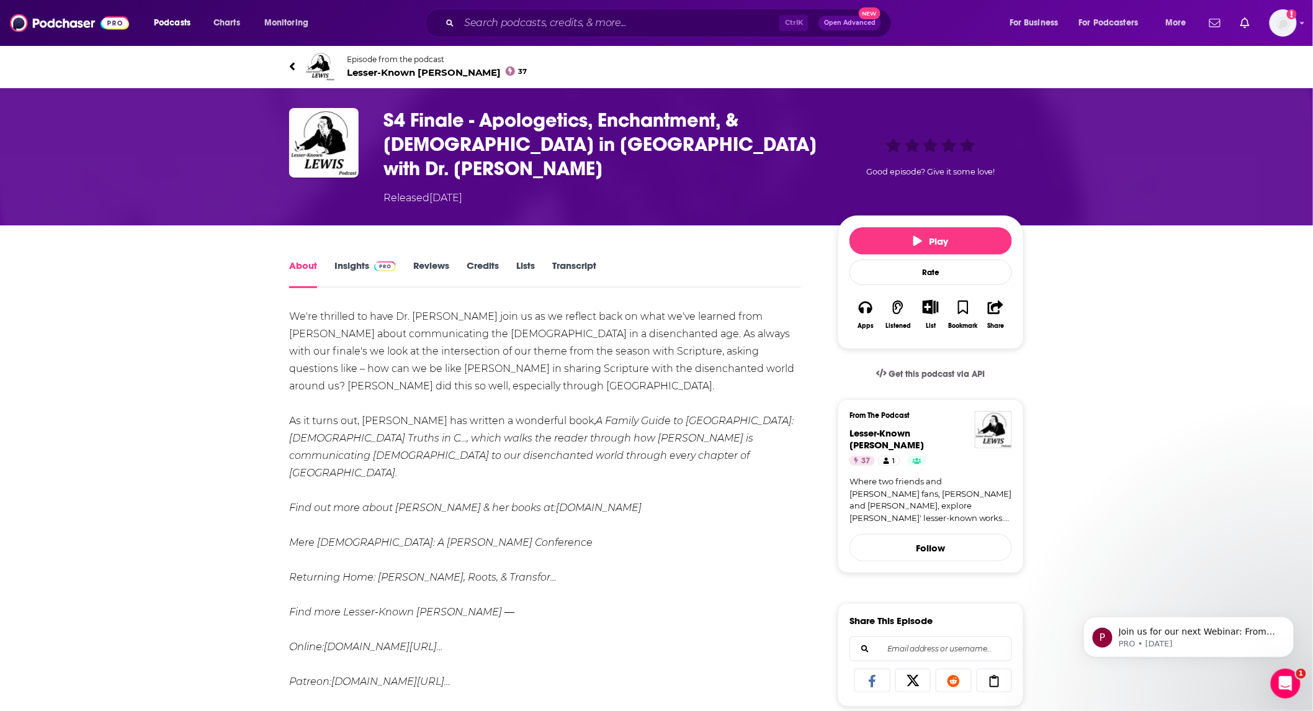
click at [349, 262] on link "Insights" at bounding box center [365, 273] width 61 height 29
